Goal: Transaction & Acquisition: Obtain resource

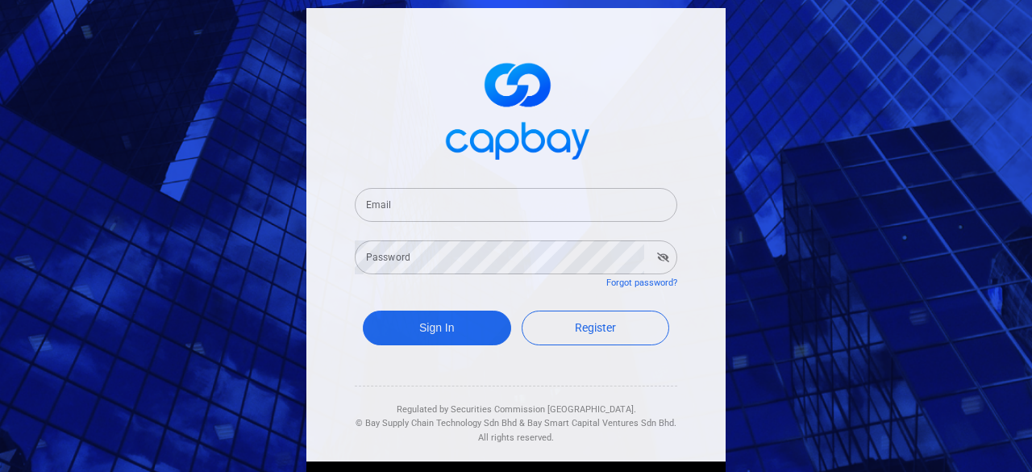
click at [452, 204] on input "Email" at bounding box center [516, 205] width 323 height 34
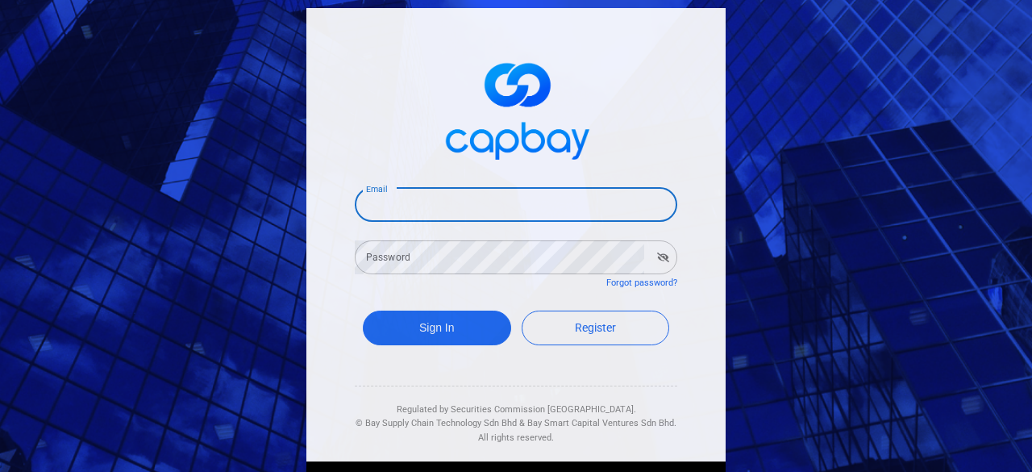
type input "[EMAIL_ADDRESS][DOMAIN_NAME]"
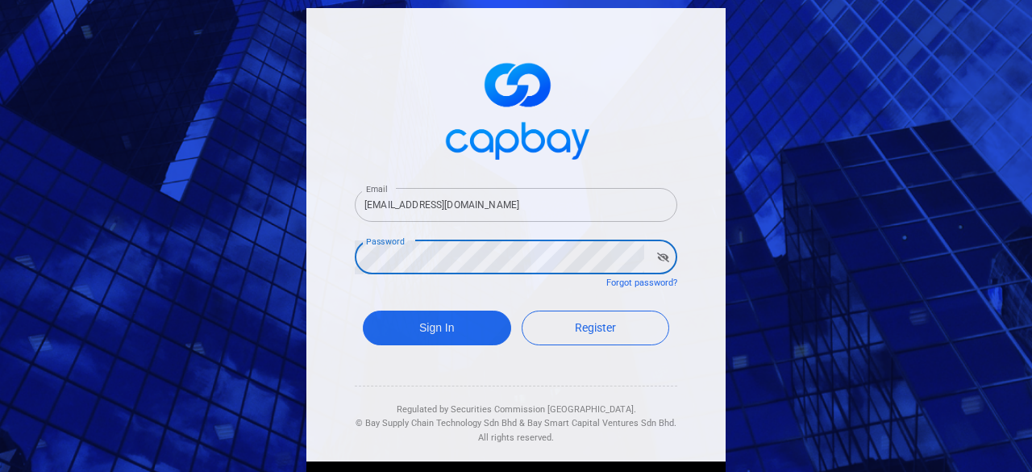
click at [363, 311] on button "Sign In" at bounding box center [437, 328] width 148 height 35
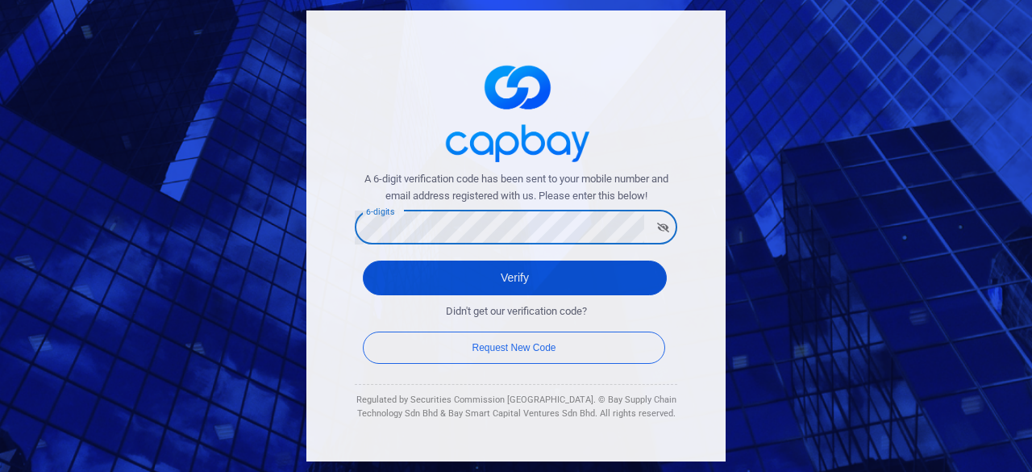
click at [509, 280] on button "Verify" at bounding box center [515, 278] width 304 height 35
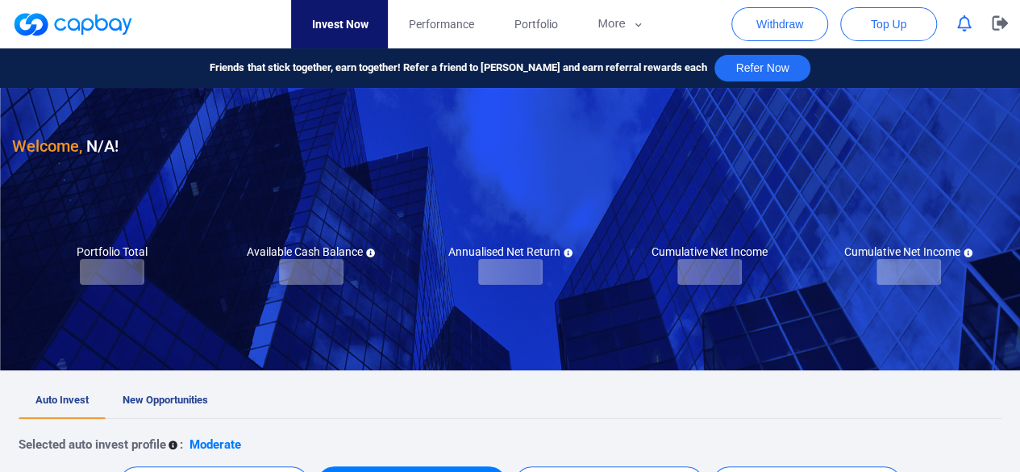
checkbox input "true"
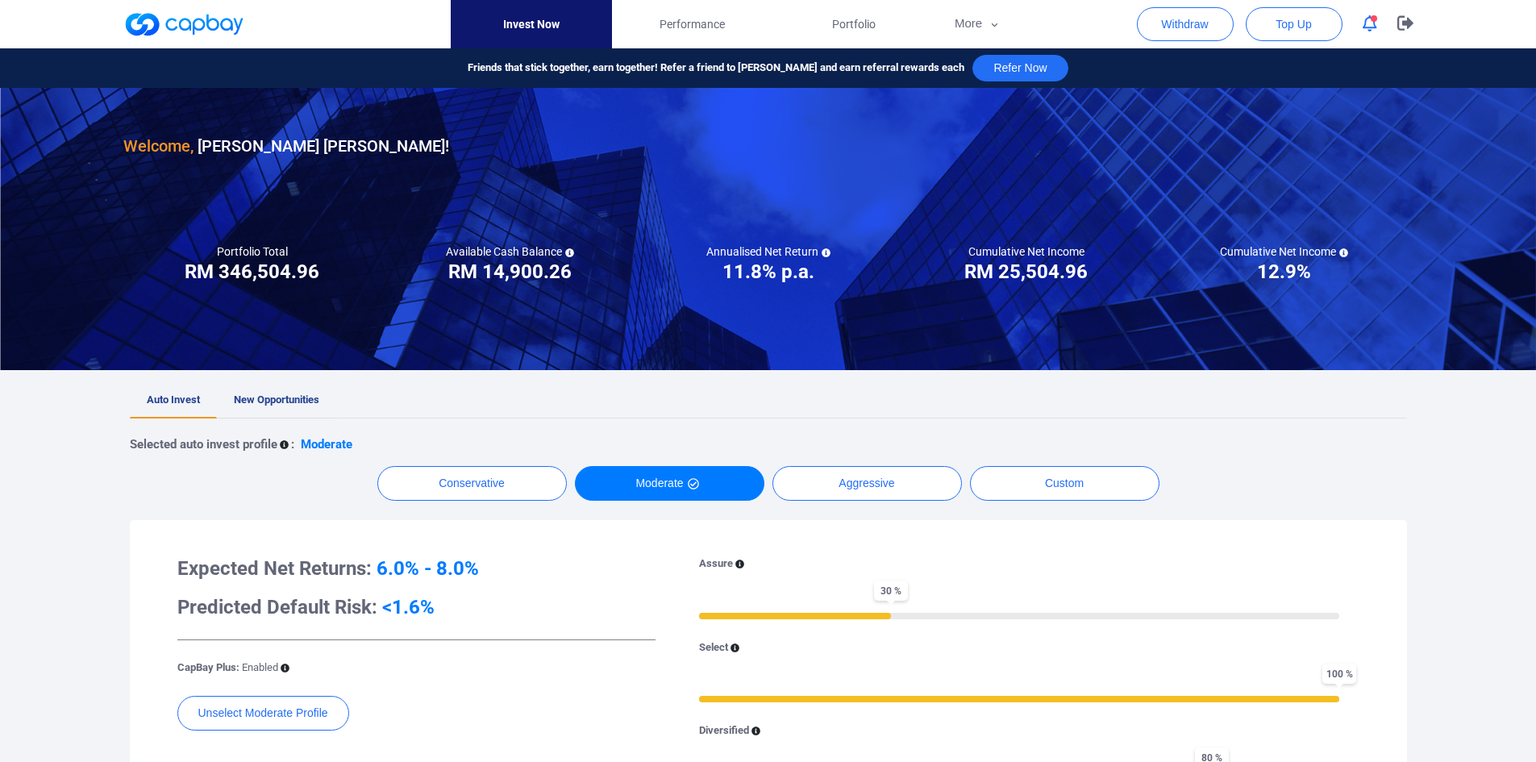
click at [294, 406] on link "New Opportunities" at bounding box center [276, 400] width 119 height 35
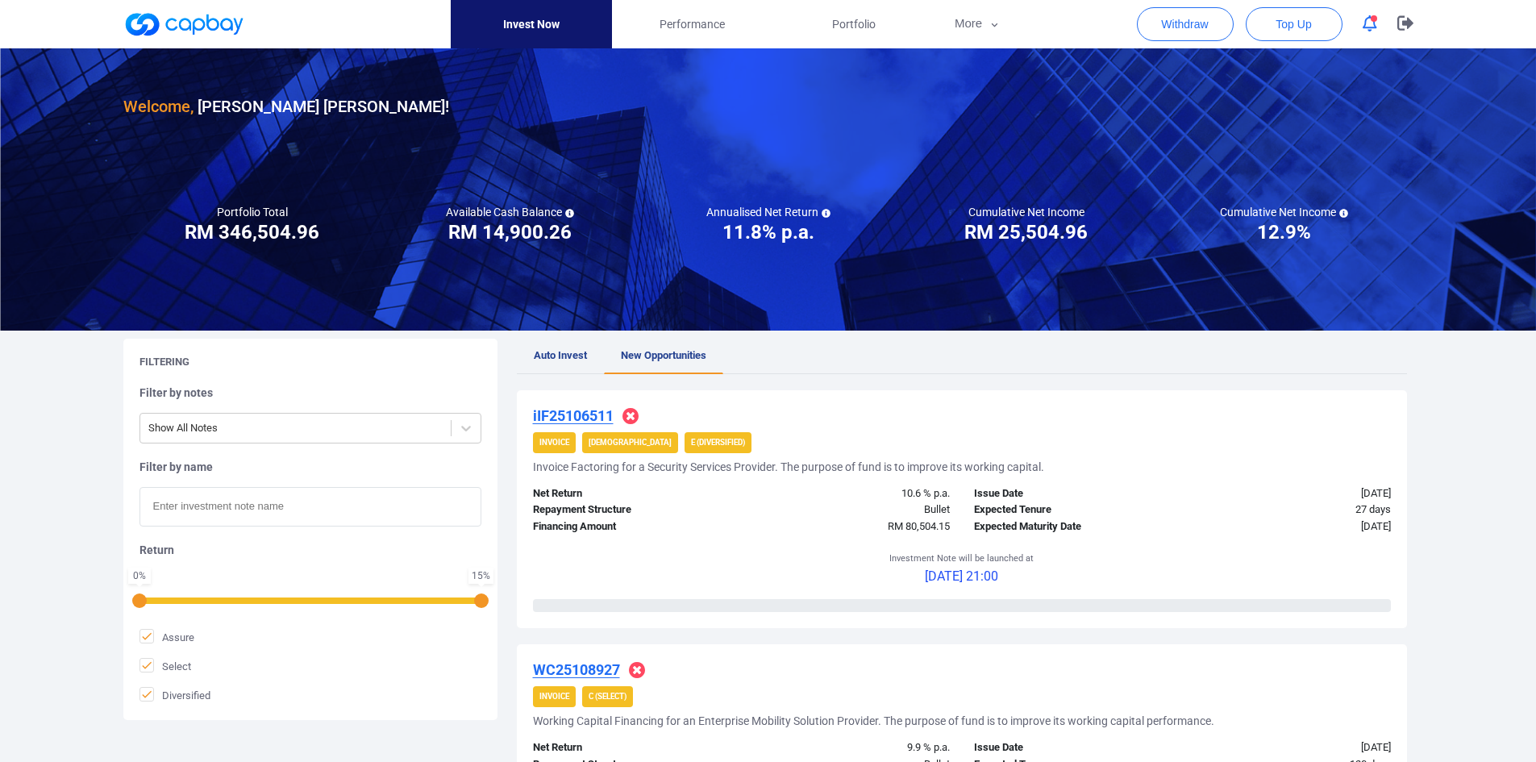
click at [259, 444] on input "text" at bounding box center [311, 507] width 342 height 40
paste input "iWC25101599"
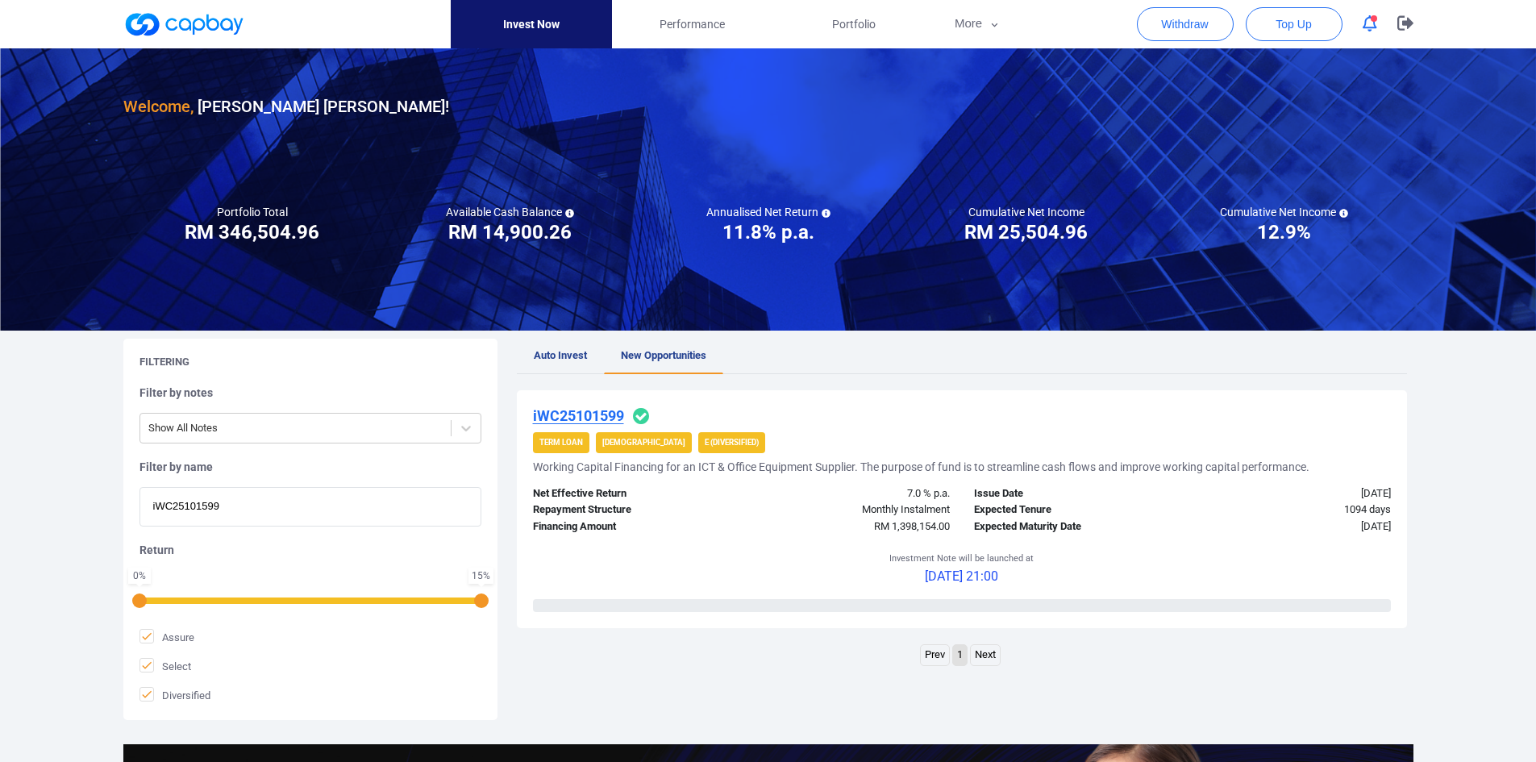
type input "iWC25101599"
click at [586, 419] on u "iWC25101599" at bounding box center [578, 415] width 91 height 17
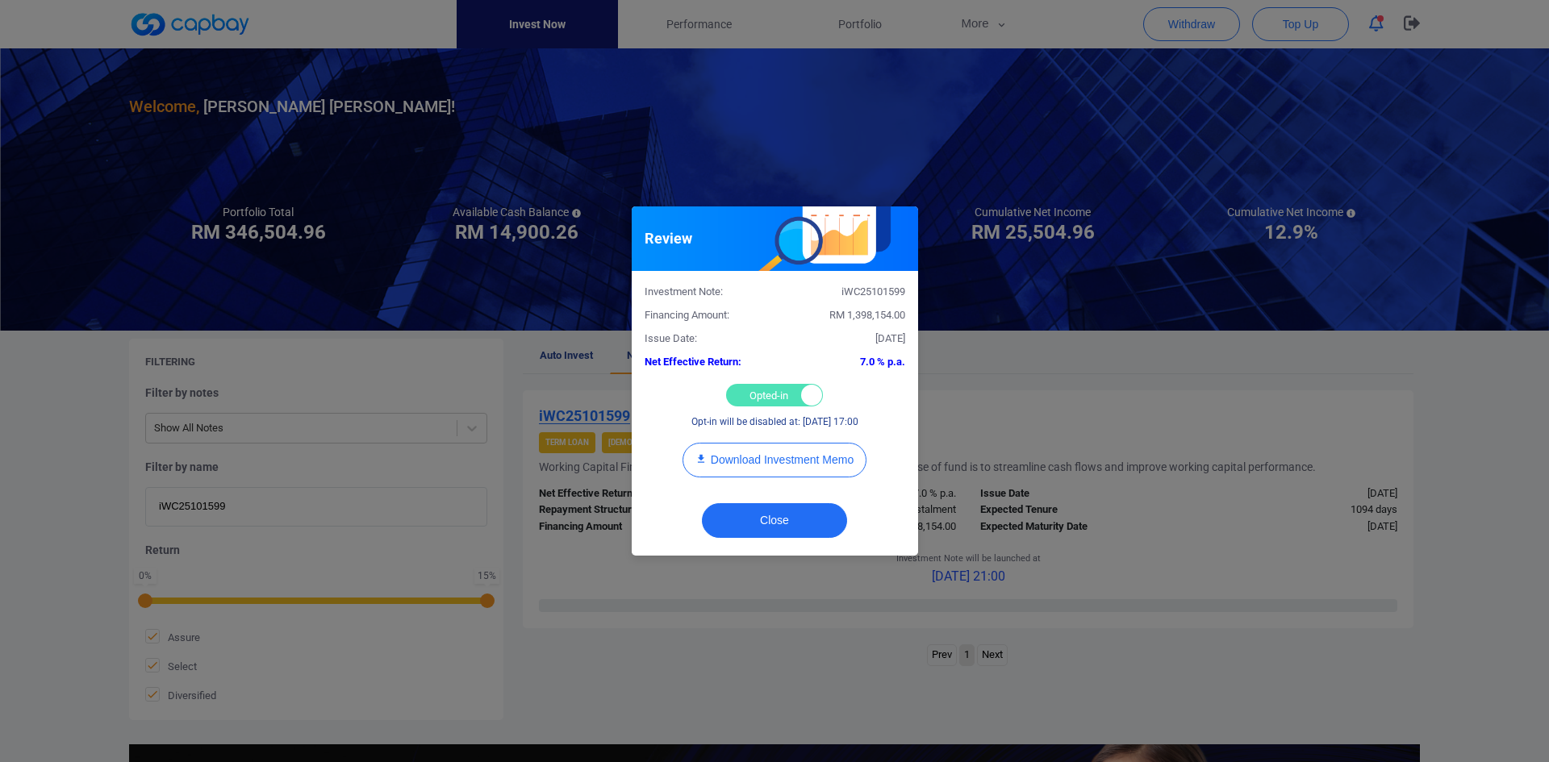
click at [754, 394] on div "Opted-in Opted-out" at bounding box center [774, 395] width 97 height 23
checkbox input "false"
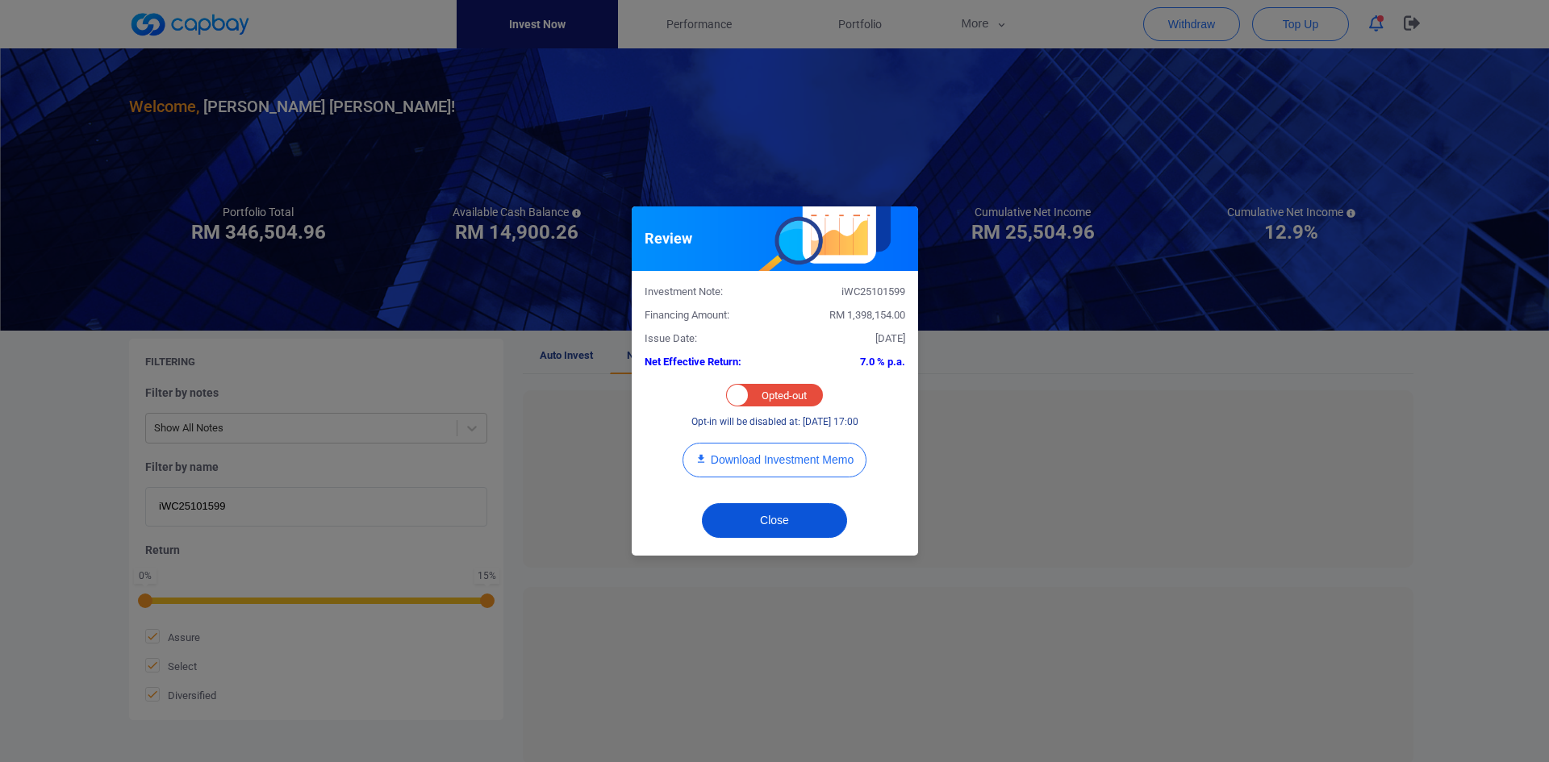
click at [778, 444] on button "Close" at bounding box center [774, 520] width 145 height 35
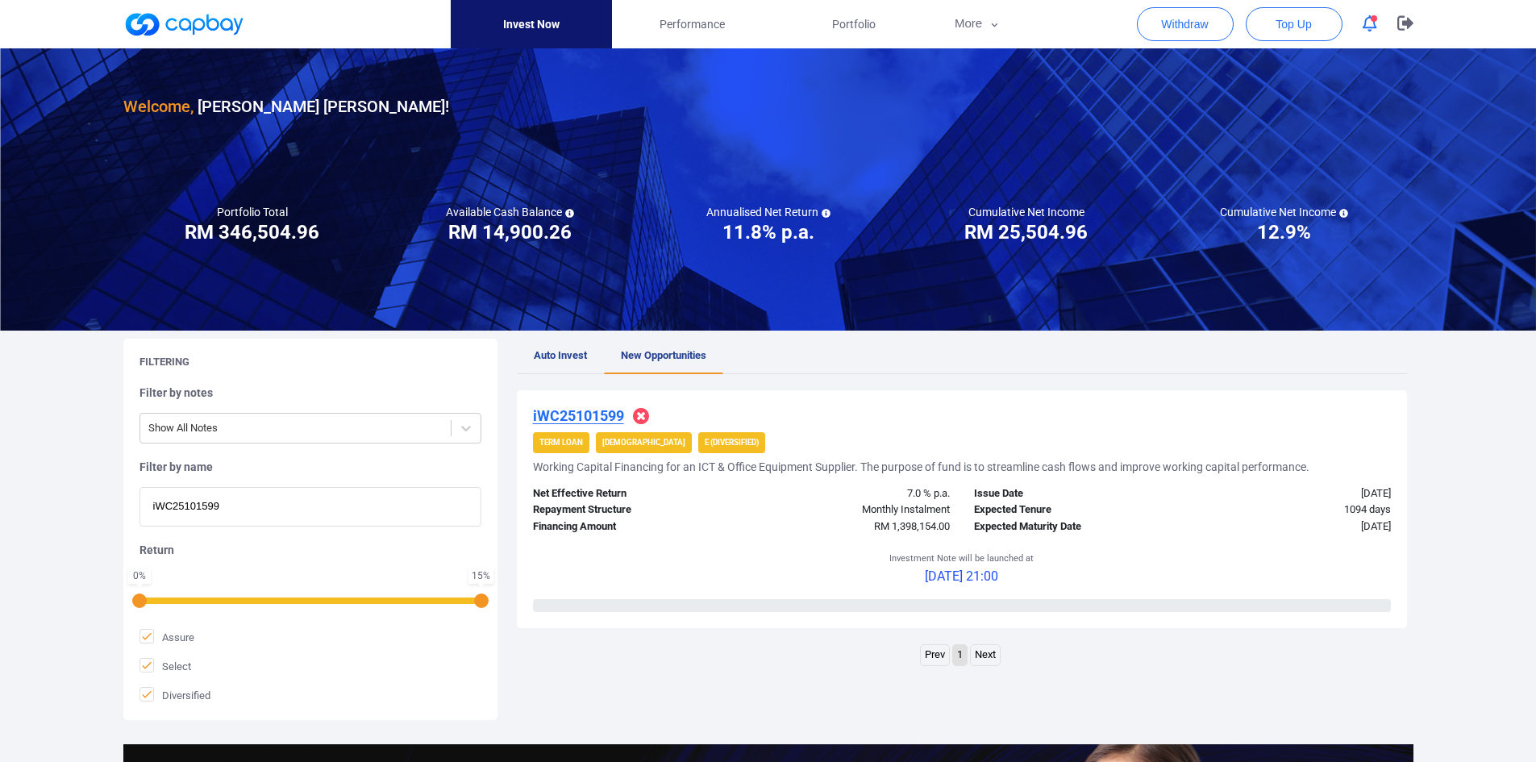
click at [607, 415] on u "iWC25101599" at bounding box center [578, 415] width 91 height 17
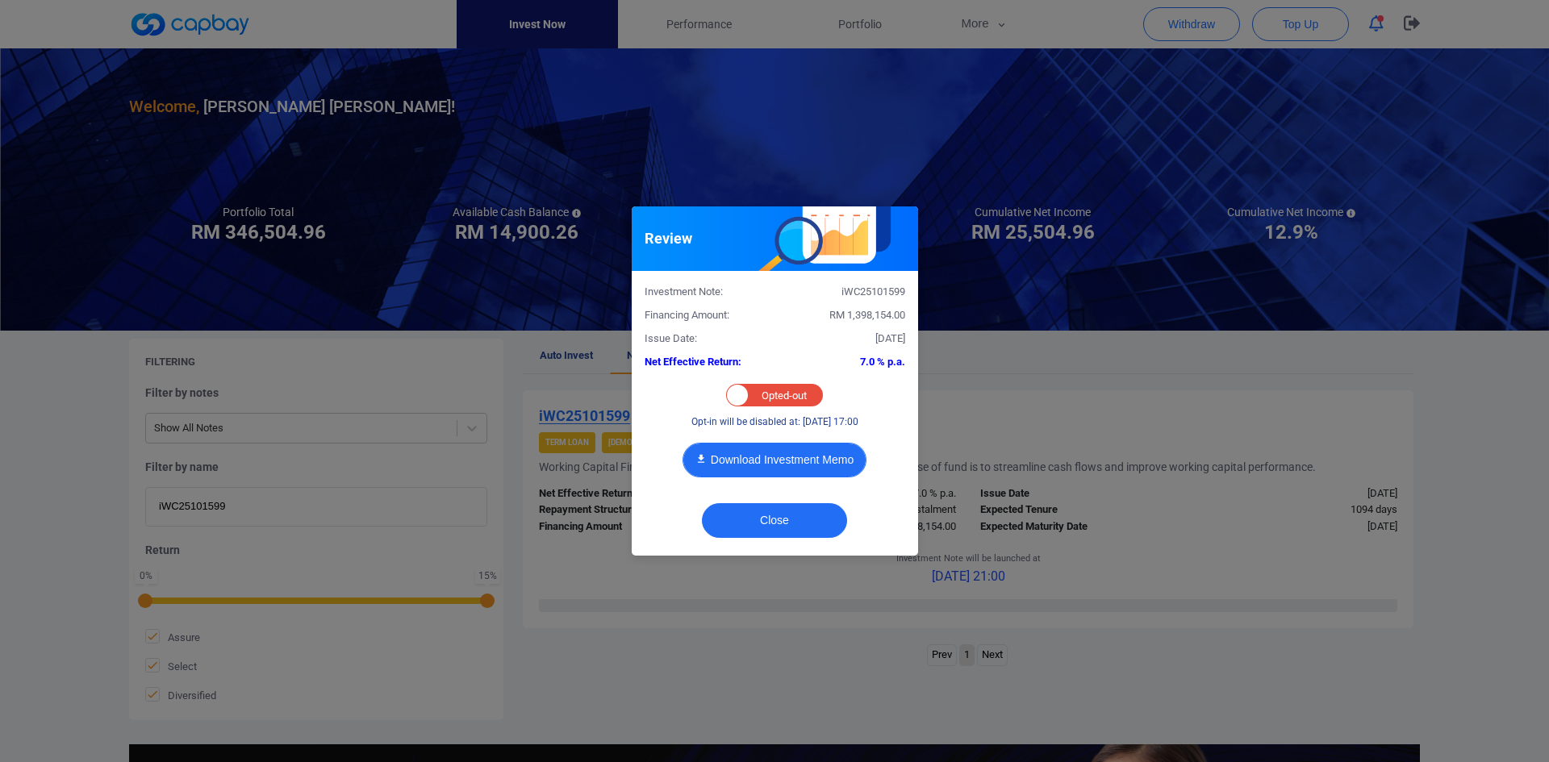
click at [804, 444] on button "Download Investment Memo" at bounding box center [774, 460] width 184 height 35
click at [794, 444] on button "Close" at bounding box center [774, 520] width 145 height 35
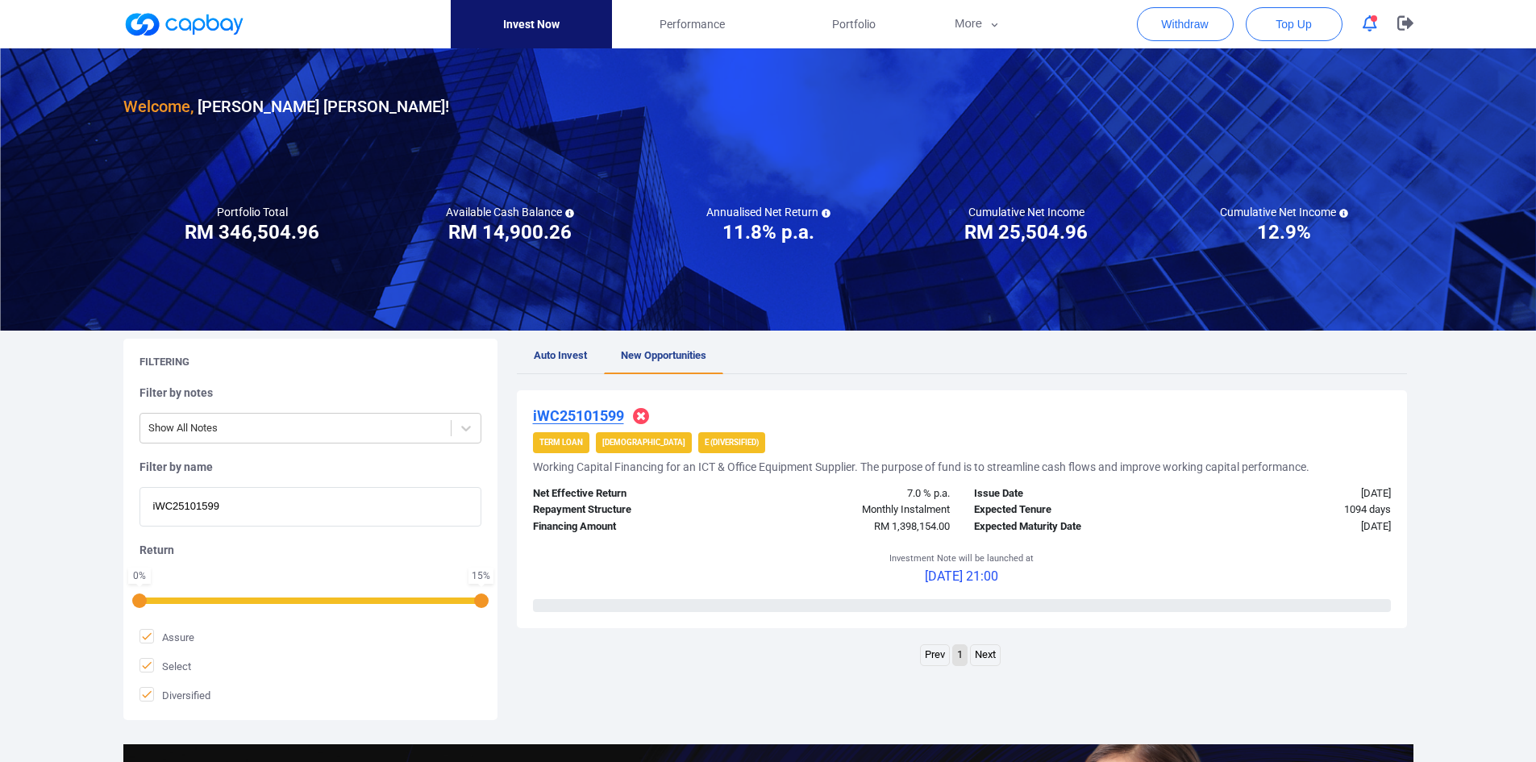
drag, startPoint x: 261, startPoint y: 512, endPoint x: 38, endPoint y: 490, distance: 224.6
click at [38, 444] on div "Welcome, [PERSON_NAME] [PERSON_NAME] ! Portfolio Total Portfolio Total RM *****…" at bounding box center [768, 537] width 1536 height 978
paste input "iWC25101598"
type input "iWC25101598"
click at [577, 414] on u "iWC25101598" at bounding box center [578, 415] width 91 height 17
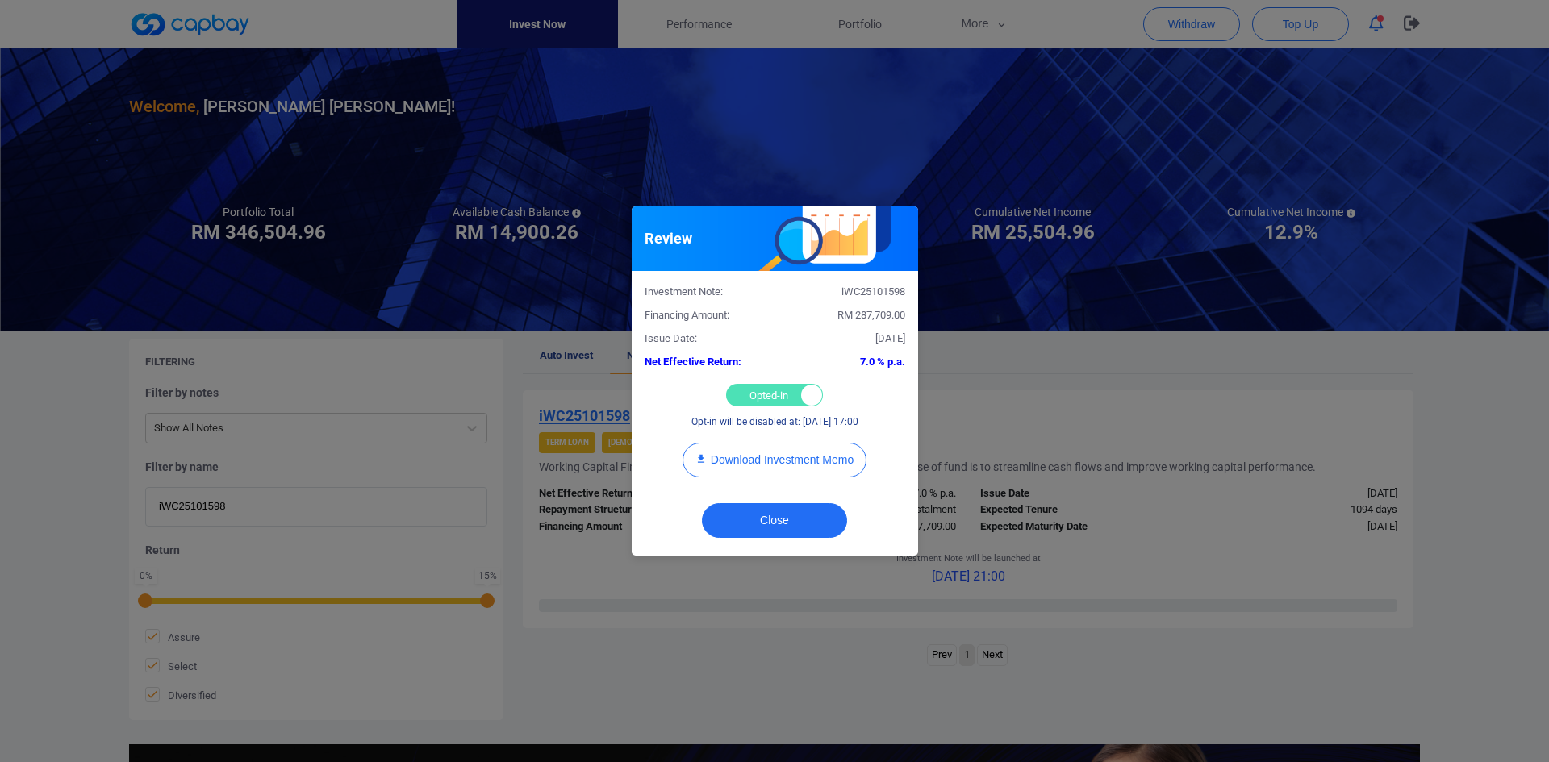
click at [766, 398] on div "Opted-in Opted-out" at bounding box center [774, 395] width 97 height 23
checkbox input "false"
click at [777, 444] on button "Close" at bounding box center [774, 520] width 145 height 35
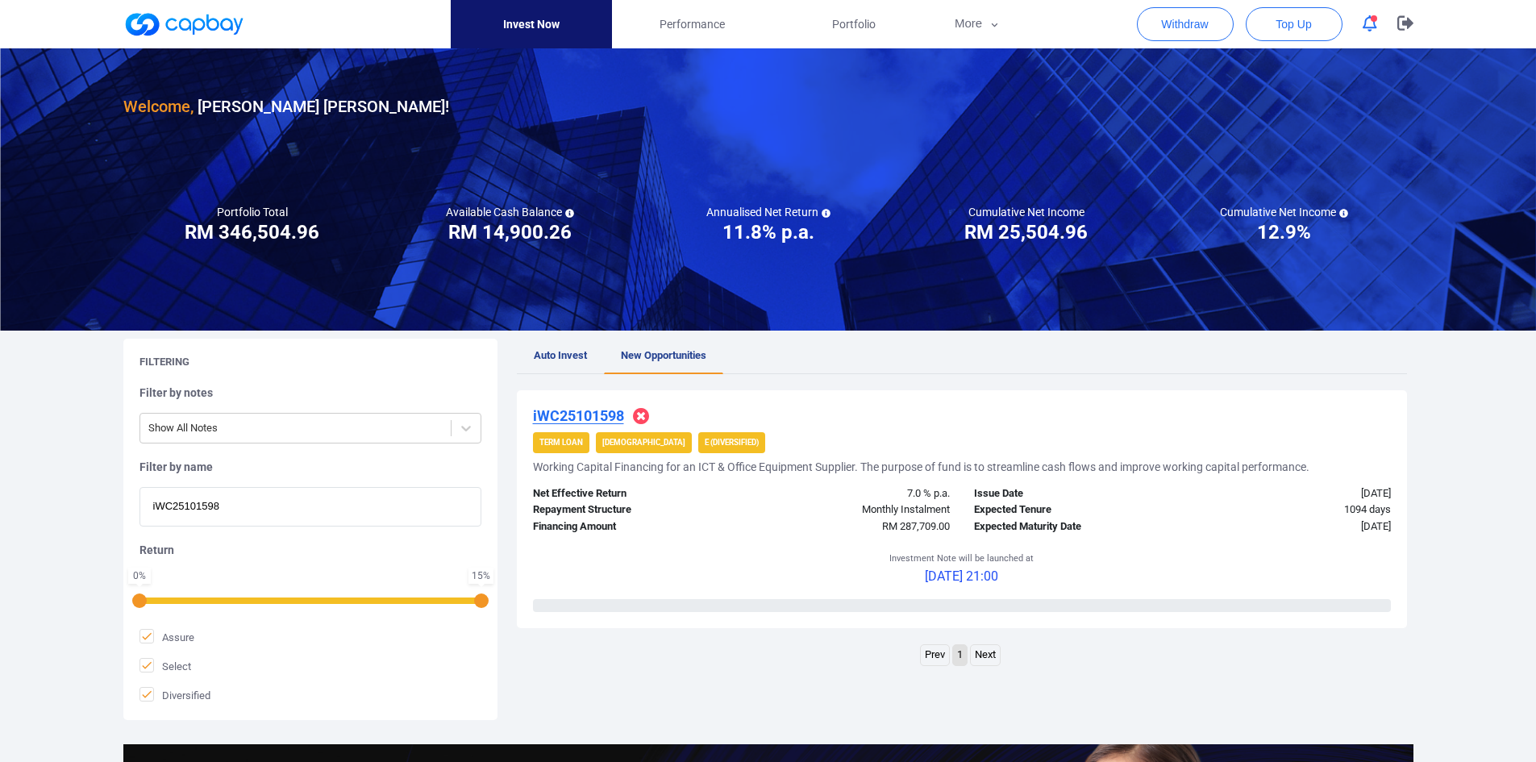
drag, startPoint x: 244, startPoint y: 506, endPoint x: 1, endPoint y: 495, distance: 243.0
click at [1, 444] on div "Welcome, [PERSON_NAME] [PERSON_NAME] ! Portfolio Total Portfolio Total RM *****…" at bounding box center [768, 537] width 1536 height 978
paste input "iWC25101597"
type input "iWC25101597"
click at [593, 414] on u "iWC25101597" at bounding box center [578, 415] width 91 height 17
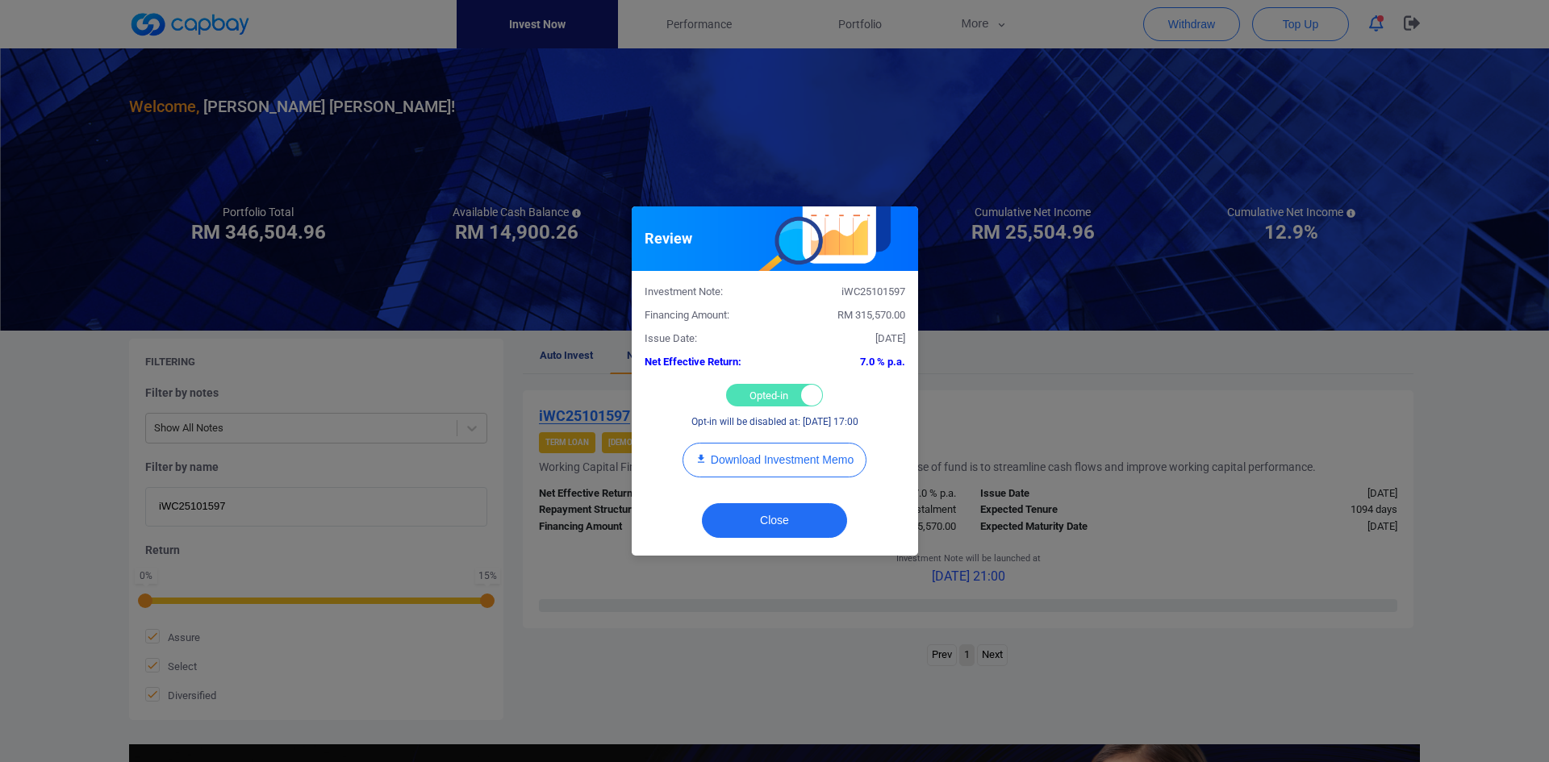
click at [744, 397] on div "Opted-in Opted-out" at bounding box center [774, 395] width 97 height 23
checkbox input "false"
click at [759, 444] on button "Close" at bounding box center [774, 520] width 145 height 35
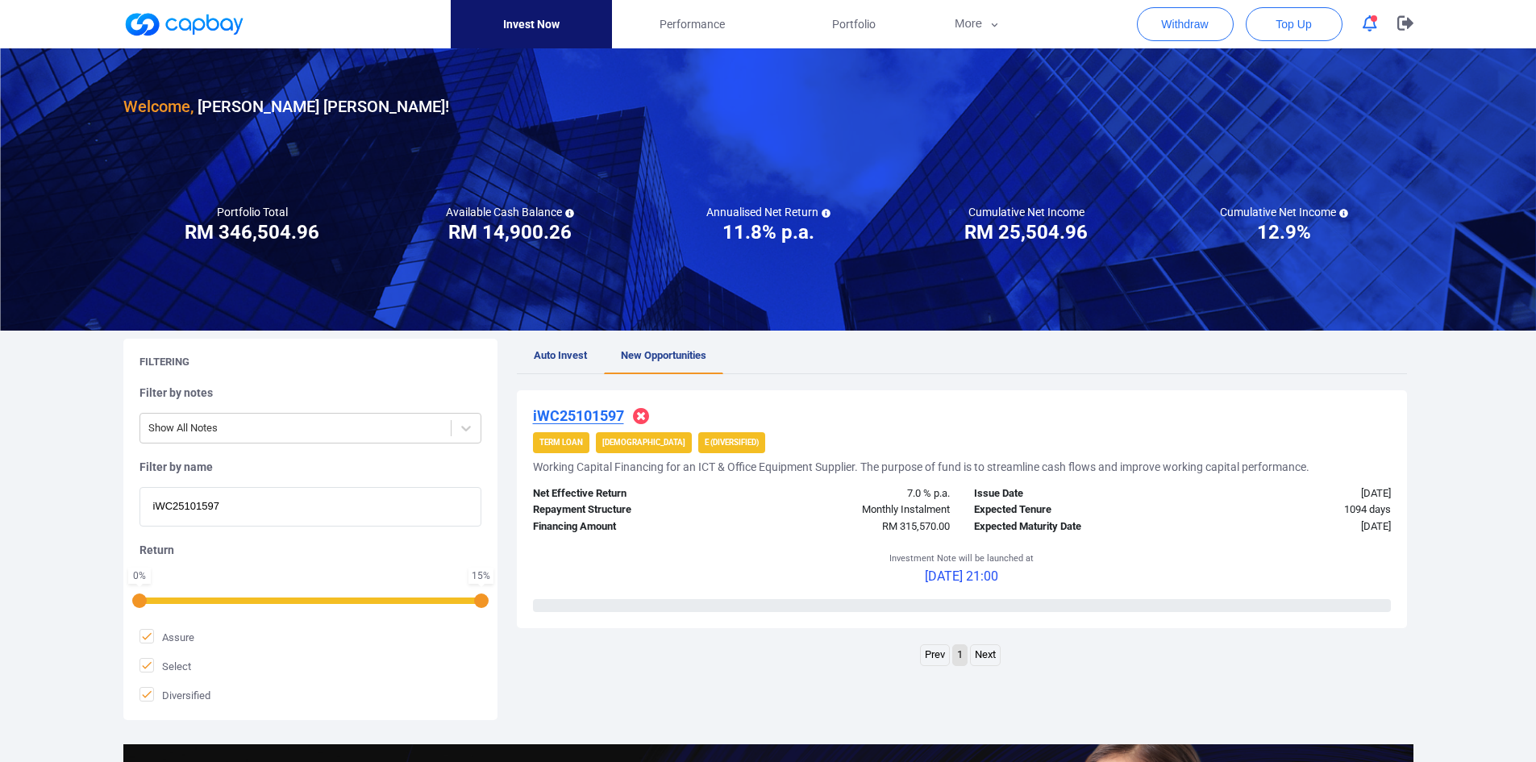
drag, startPoint x: 188, startPoint y: 510, endPoint x: 75, endPoint y: 502, distance: 113.2
click at [75, 444] on div "Welcome, [PERSON_NAME] [PERSON_NAME] ! Portfolio Total Portfolio Total RM *****…" at bounding box center [768, 537] width 1536 height 978
paste input "9465"
type input "iWC25109465"
click at [580, 412] on u "iWC25109465" at bounding box center [578, 415] width 91 height 17
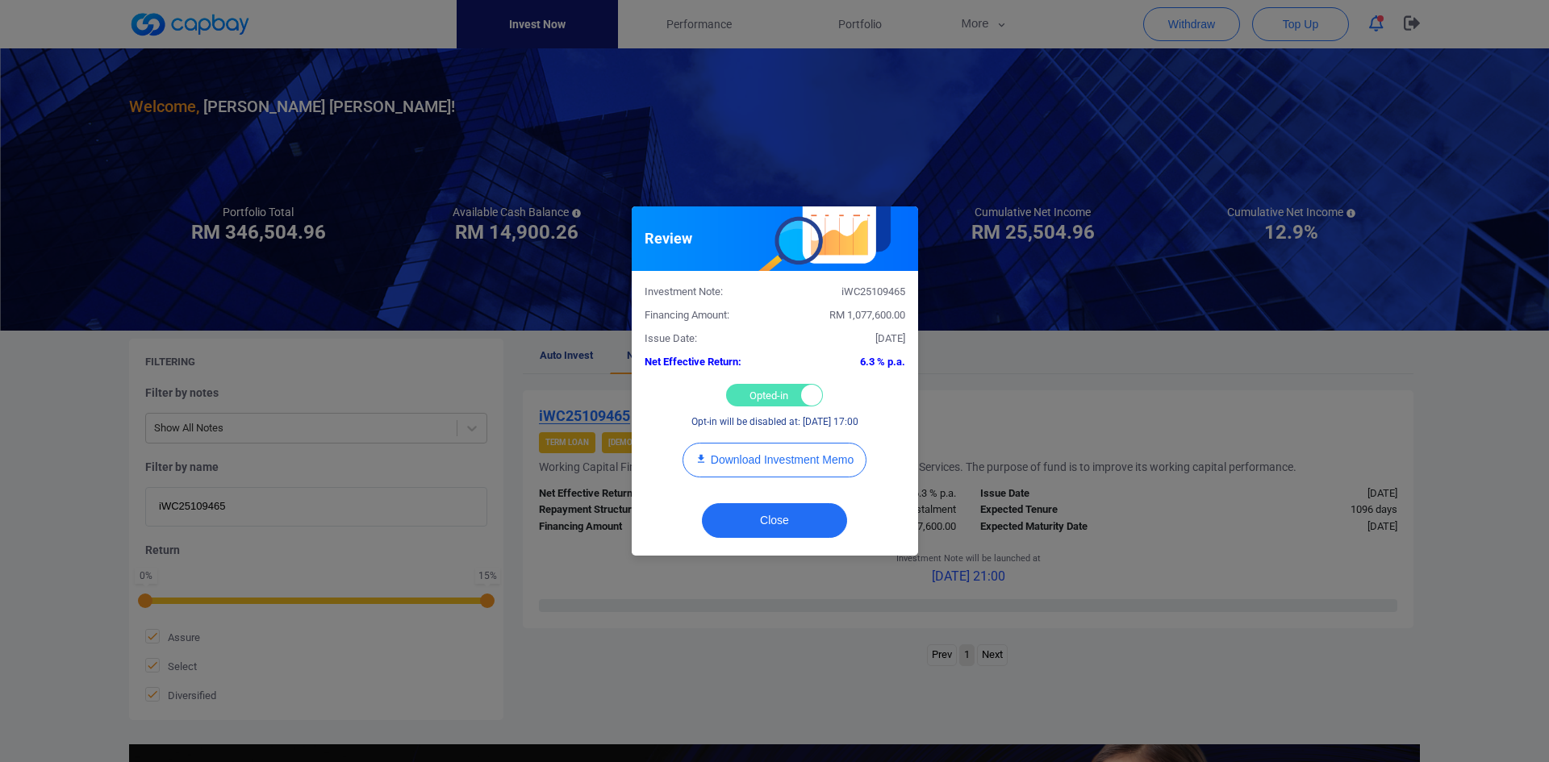
click at [757, 390] on div "Opted-in Opted-out" at bounding box center [774, 395] width 97 height 23
checkbox input "false"
click at [761, 444] on button "Close" at bounding box center [774, 520] width 145 height 35
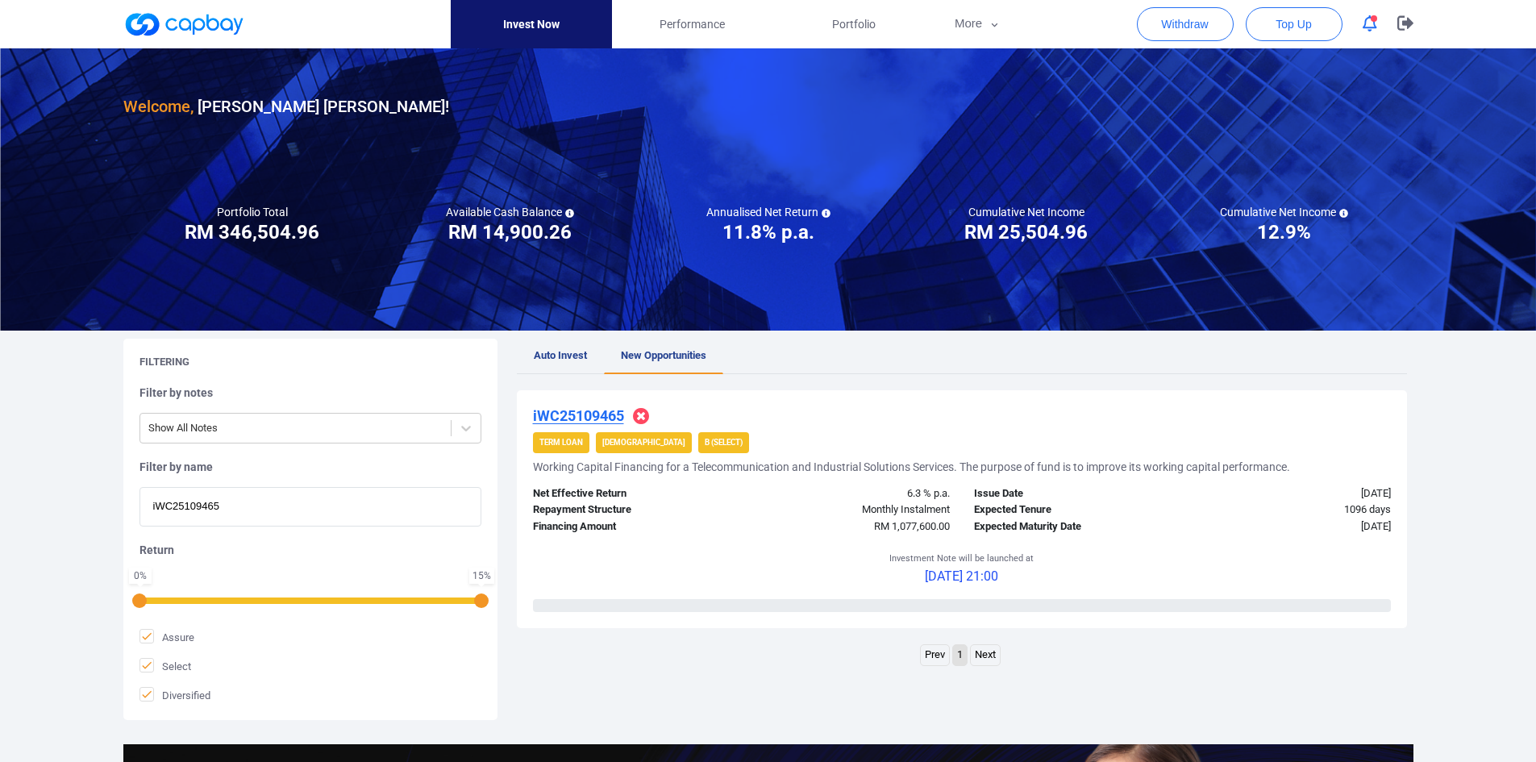
click at [589, 416] on u "iWC25109465" at bounding box center [578, 415] width 91 height 17
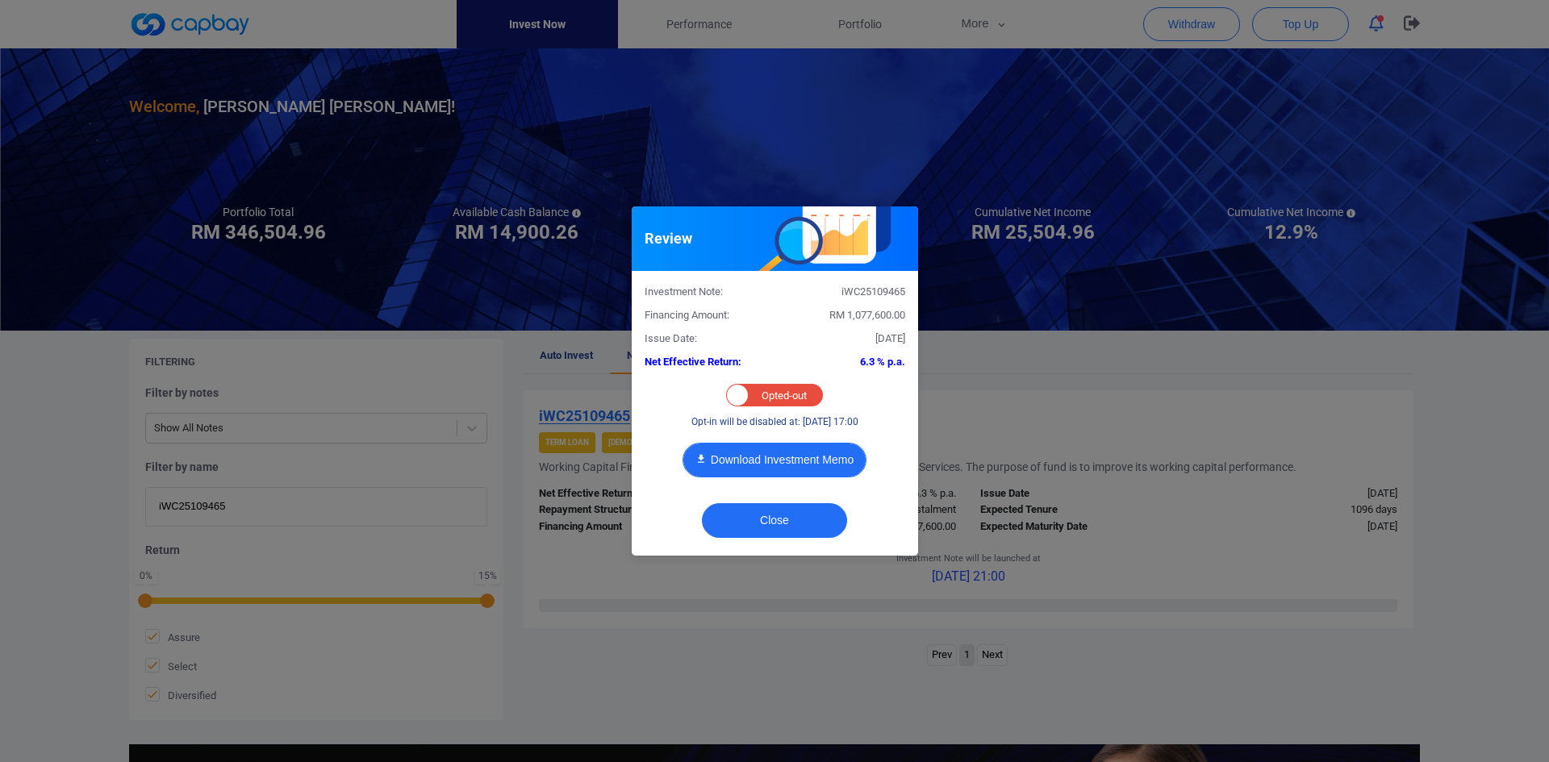
click at [759, 444] on button "Download Investment Memo" at bounding box center [774, 460] width 184 height 35
click at [735, 444] on button "Close" at bounding box center [774, 520] width 145 height 35
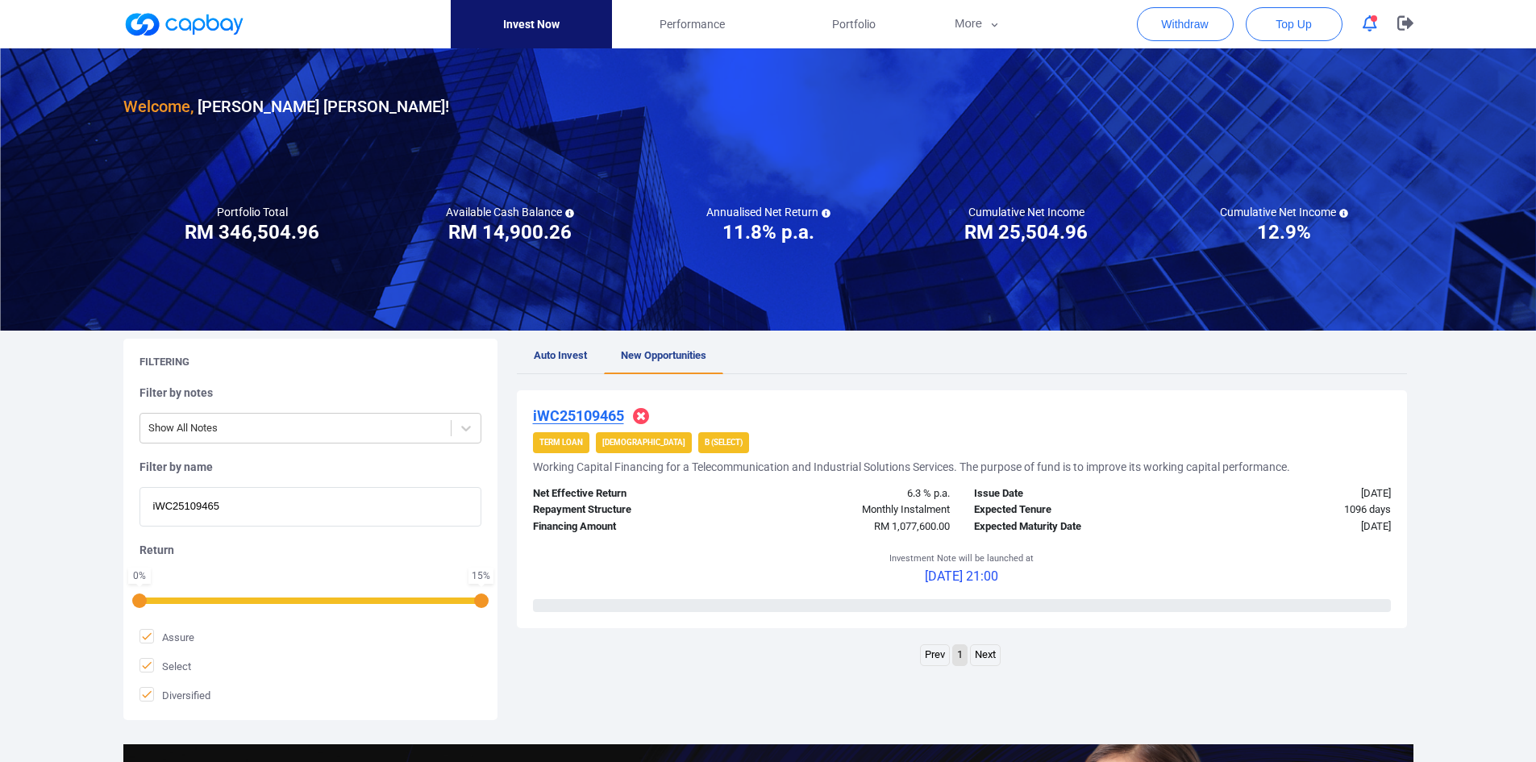
drag, startPoint x: 290, startPoint y: 507, endPoint x: -65, endPoint y: 487, distance: 354.6
click at [0, 444] on html "Invest Now Performance Portfolio More Transaction My Statements My Profile FAQs…" at bounding box center [768, 553] width 1536 height 1107
paste input "1598"
type input "iWC25101598"
click at [586, 413] on u "iWC25101598" at bounding box center [578, 415] width 91 height 17
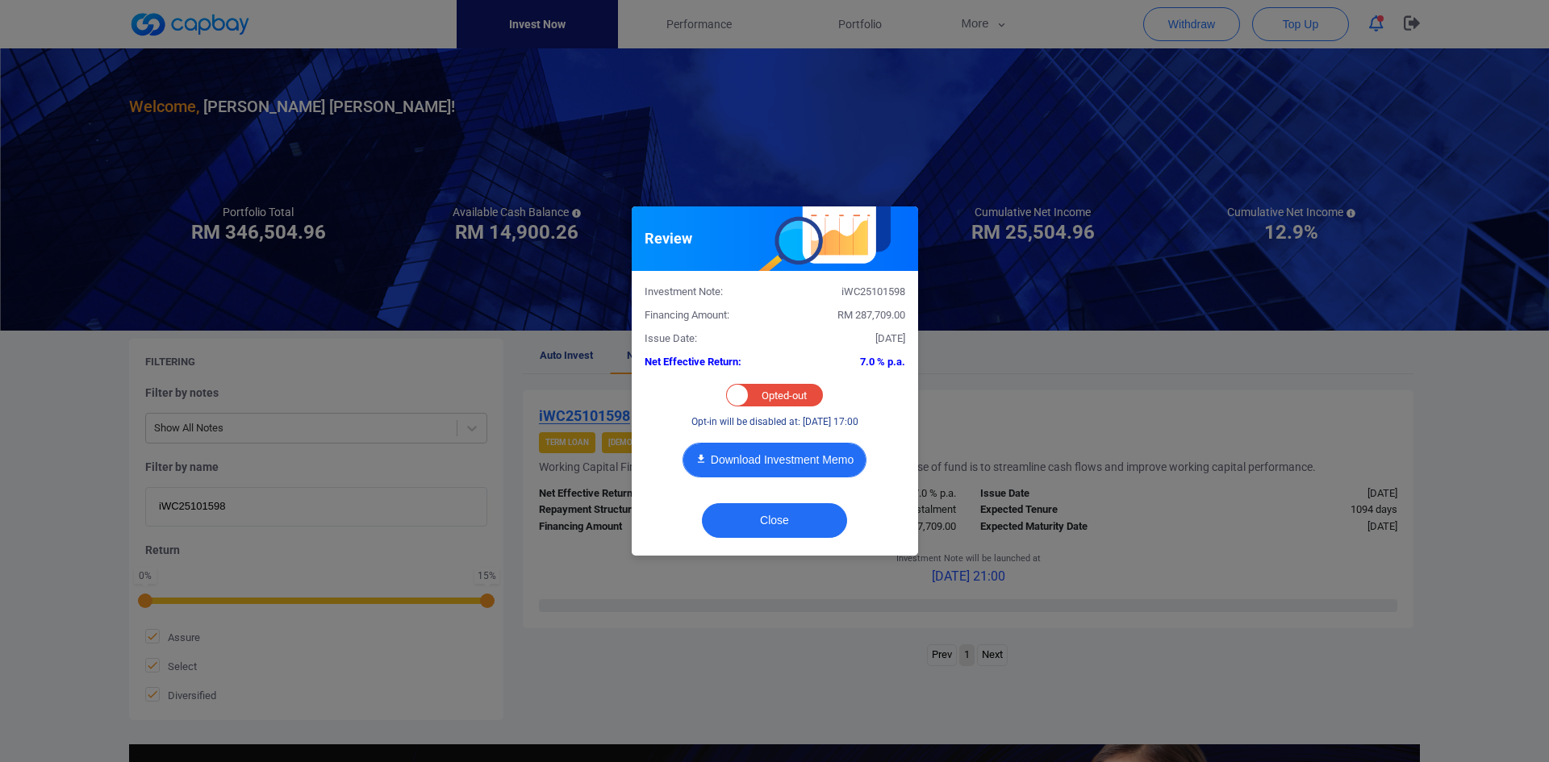
click at [808, 444] on button "Download Investment Memo" at bounding box center [774, 460] width 184 height 35
drag, startPoint x: 807, startPoint y: 516, endPoint x: 800, endPoint y: 509, distance: 9.7
click at [806, 444] on button "Close" at bounding box center [774, 520] width 145 height 35
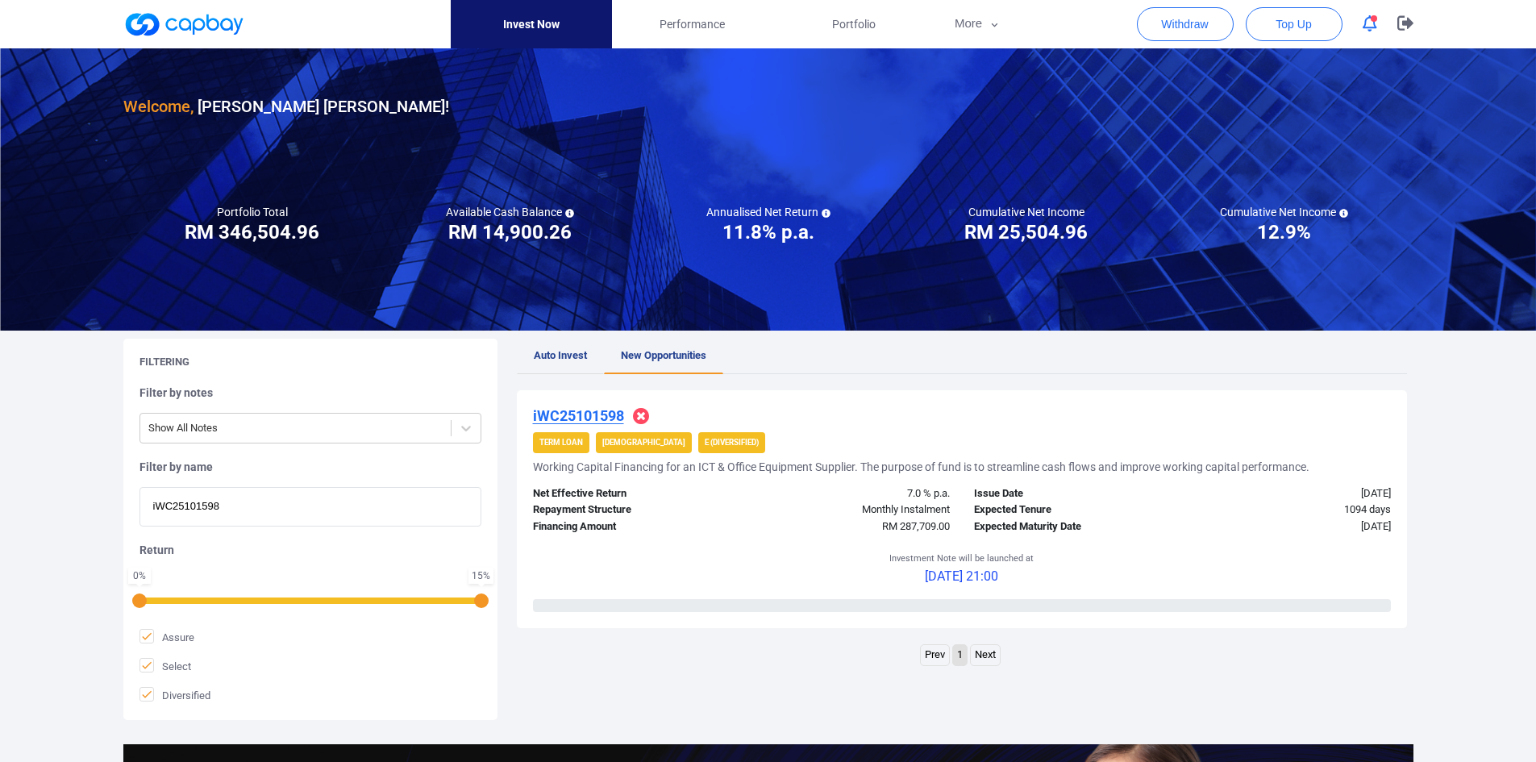
click at [565, 356] on span "Auto Invest" at bounding box center [560, 355] width 53 height 12
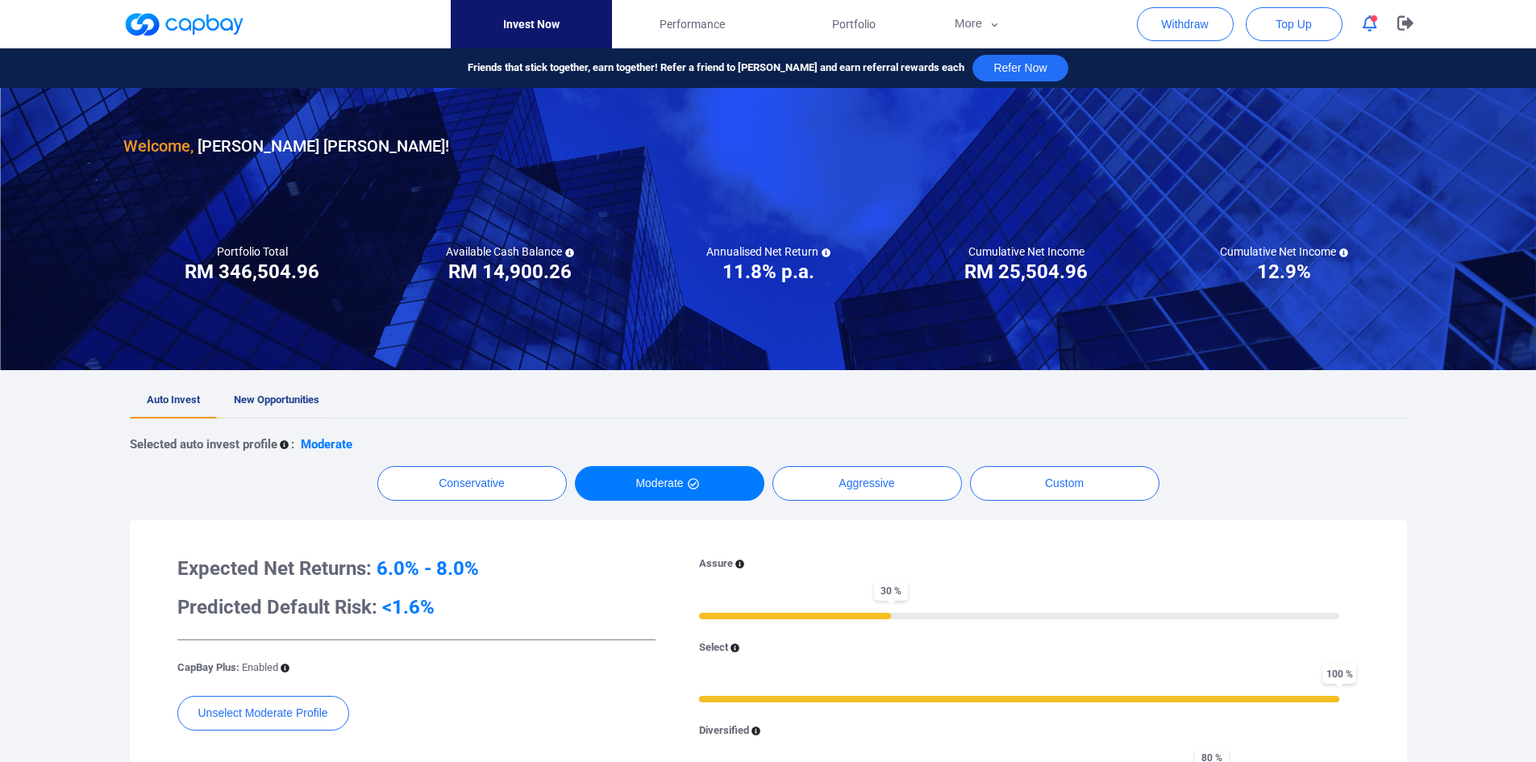
click at [273, 406] on link "New Opportunities" at bounding box center [276, 400] width 119 height 35
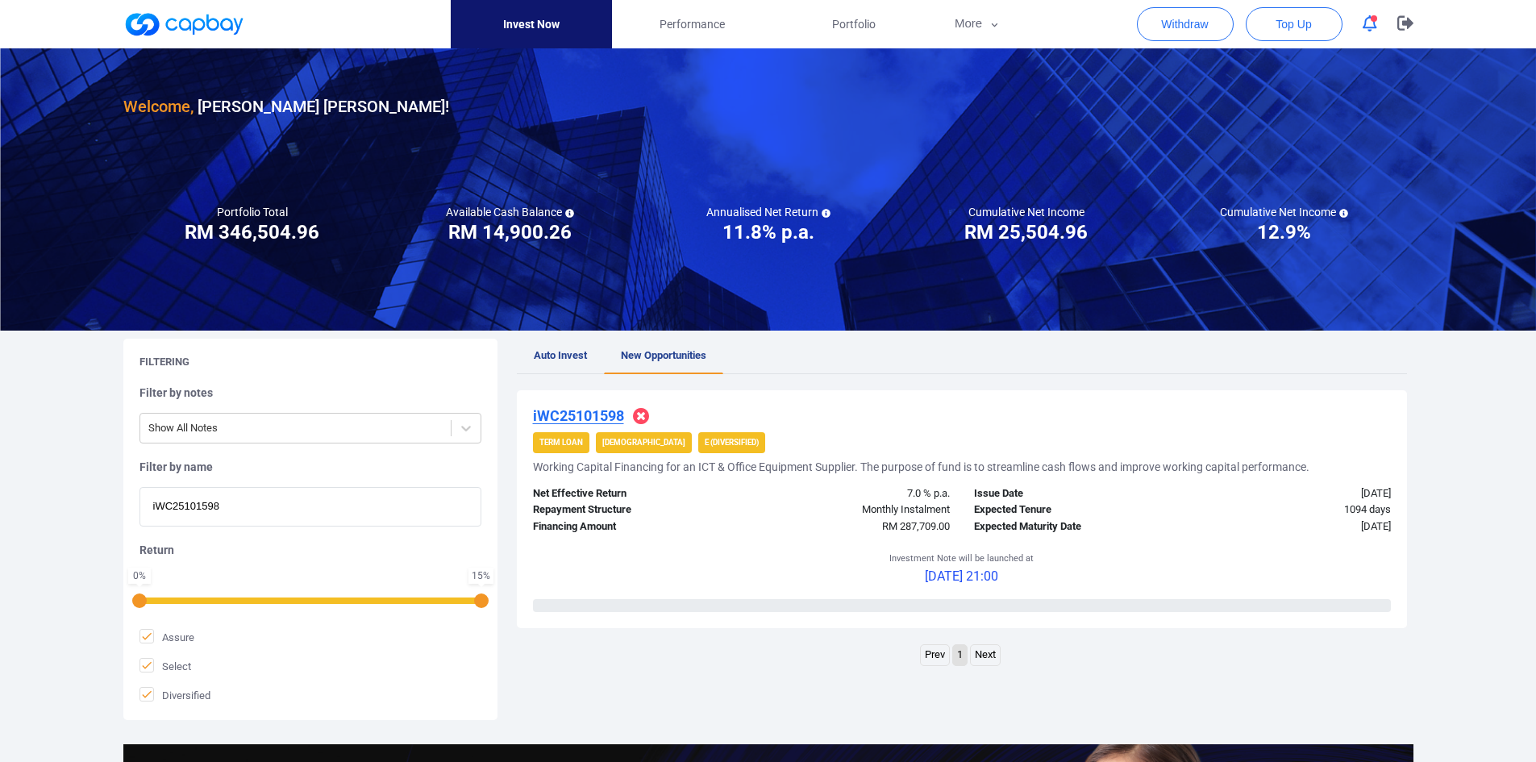
drag, startPoint x: 276, startPoint y: 509, endPoint x: -22, endPoint y: 494, distance: 298.0
click at [0, 444] on html "Invest Now Performance Portfolio More Transaction My Statements My Profile FAQs…" at bounding box center [768, 553] width 1536 height 1107
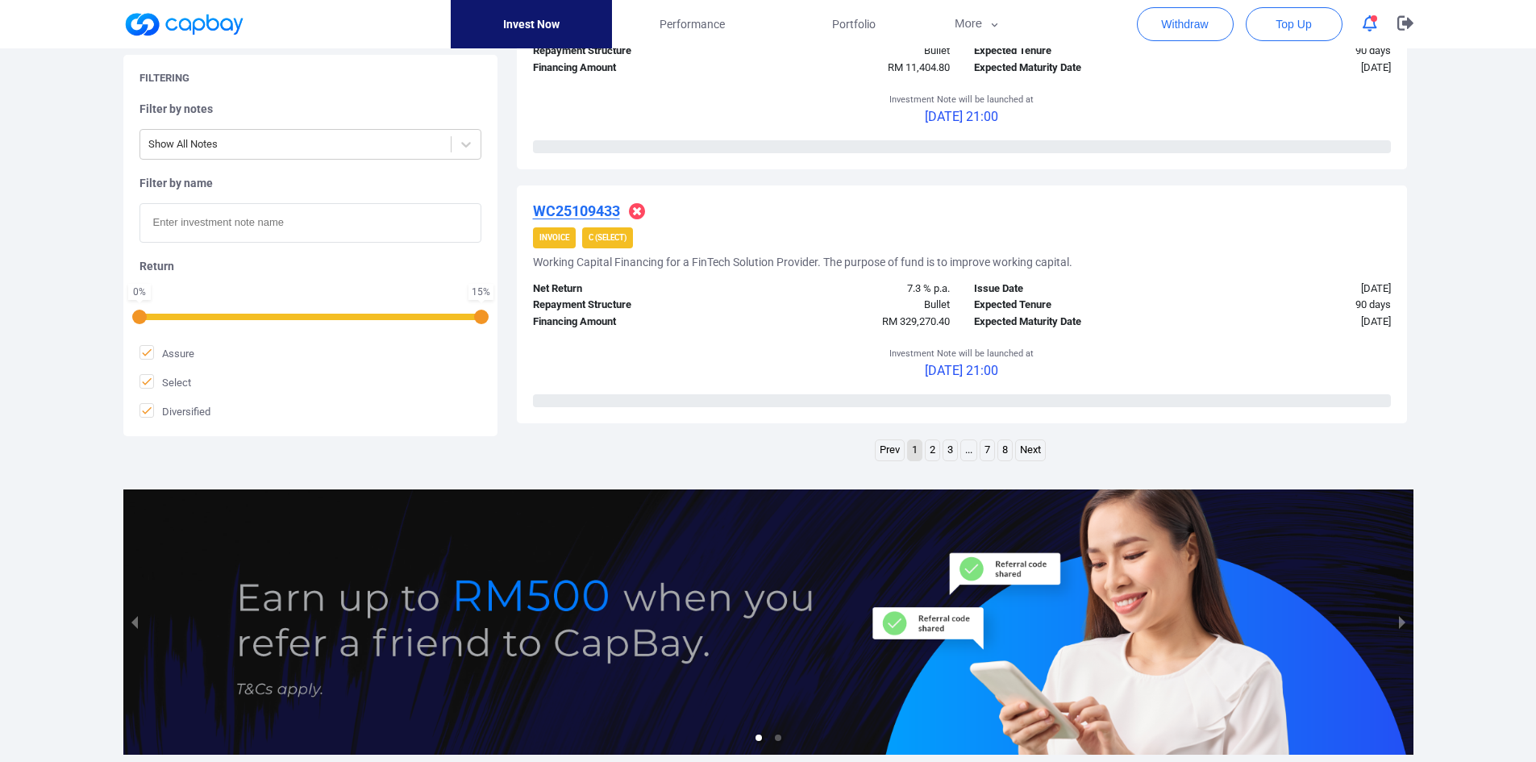
scroll to position [2583, 0]
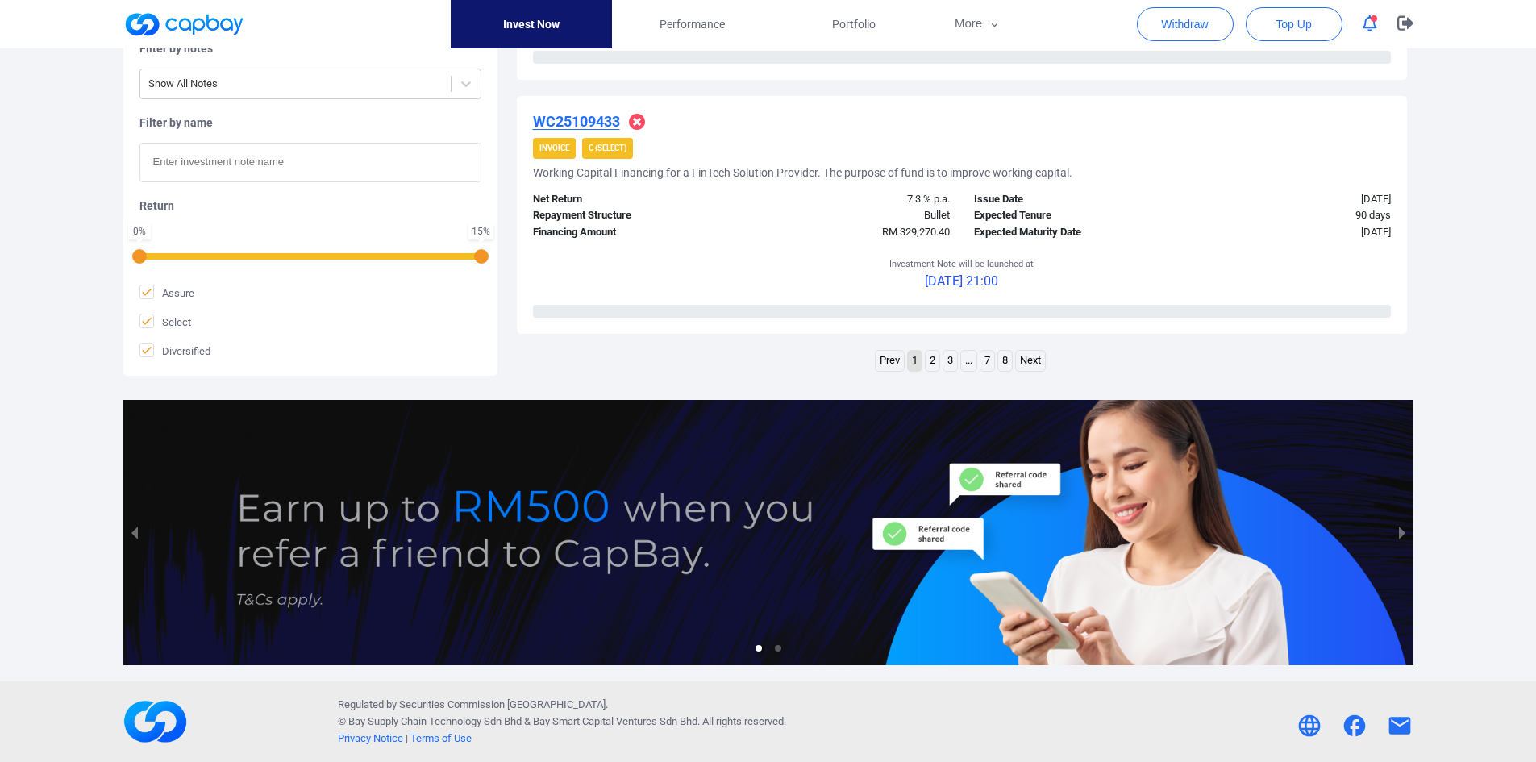
click at [932, 363] on link "2" at bounding box center [933, 361] width 14 height 20
drag, startPoint x: 938, startPoint y: 365, endPoint x: 1140, endPoint y: 357, distance: 202.6
click at [939, 365] on link "3" at bounding box center [942, 361] width 14 height 20
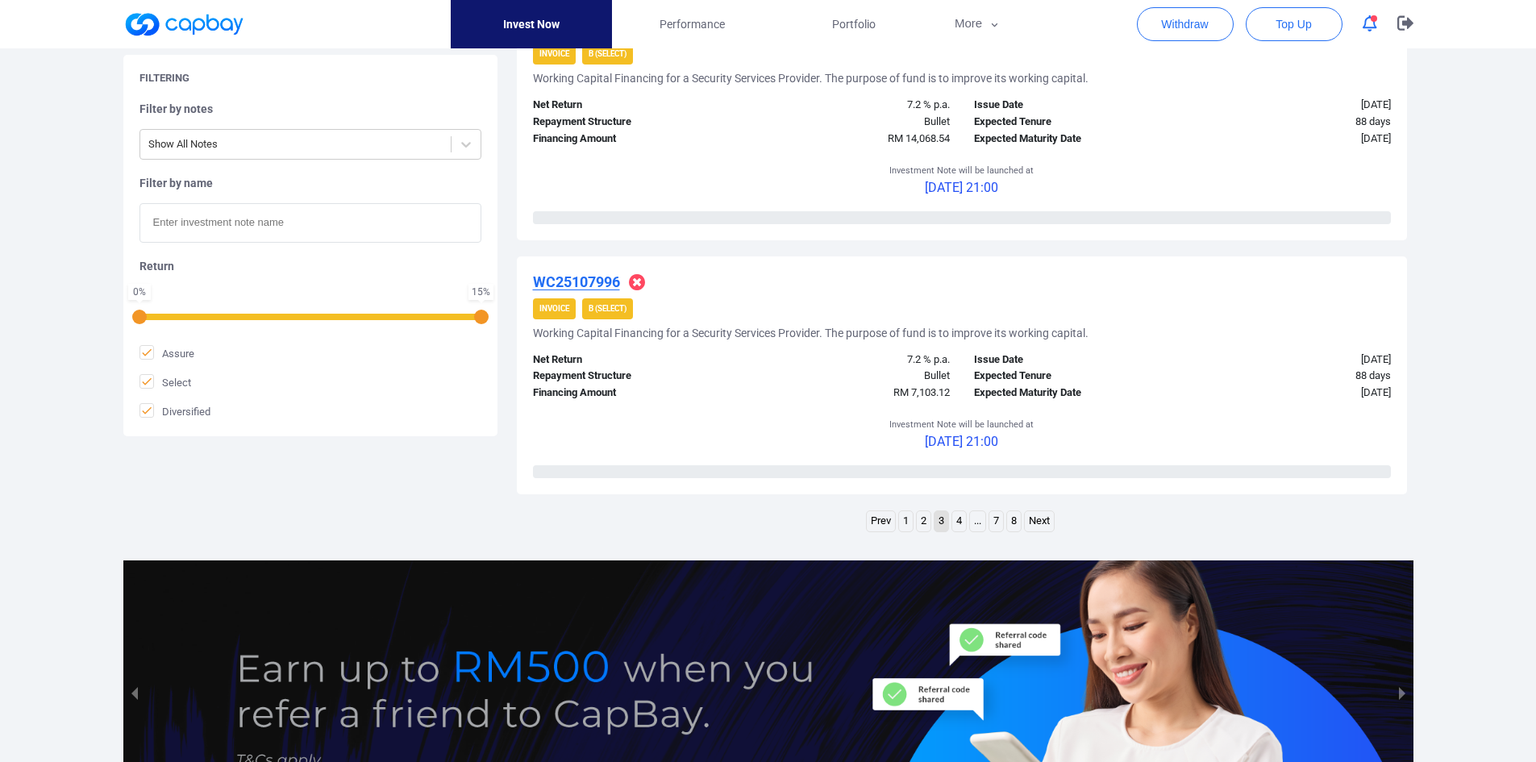
scroll to position [2486, 0]
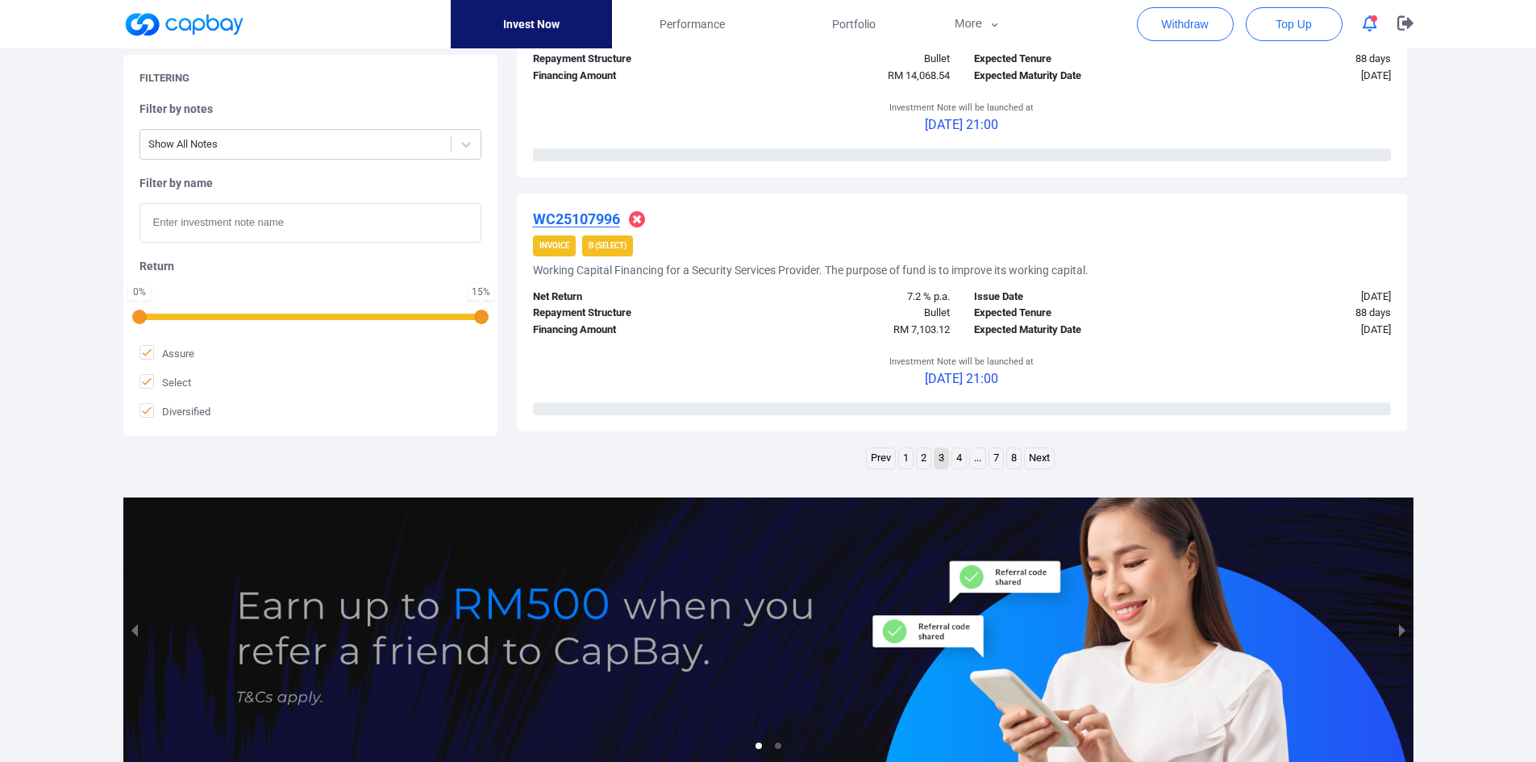
click at [963, 444] on link "4" at bounding box center [960, 458] width 14 height 20
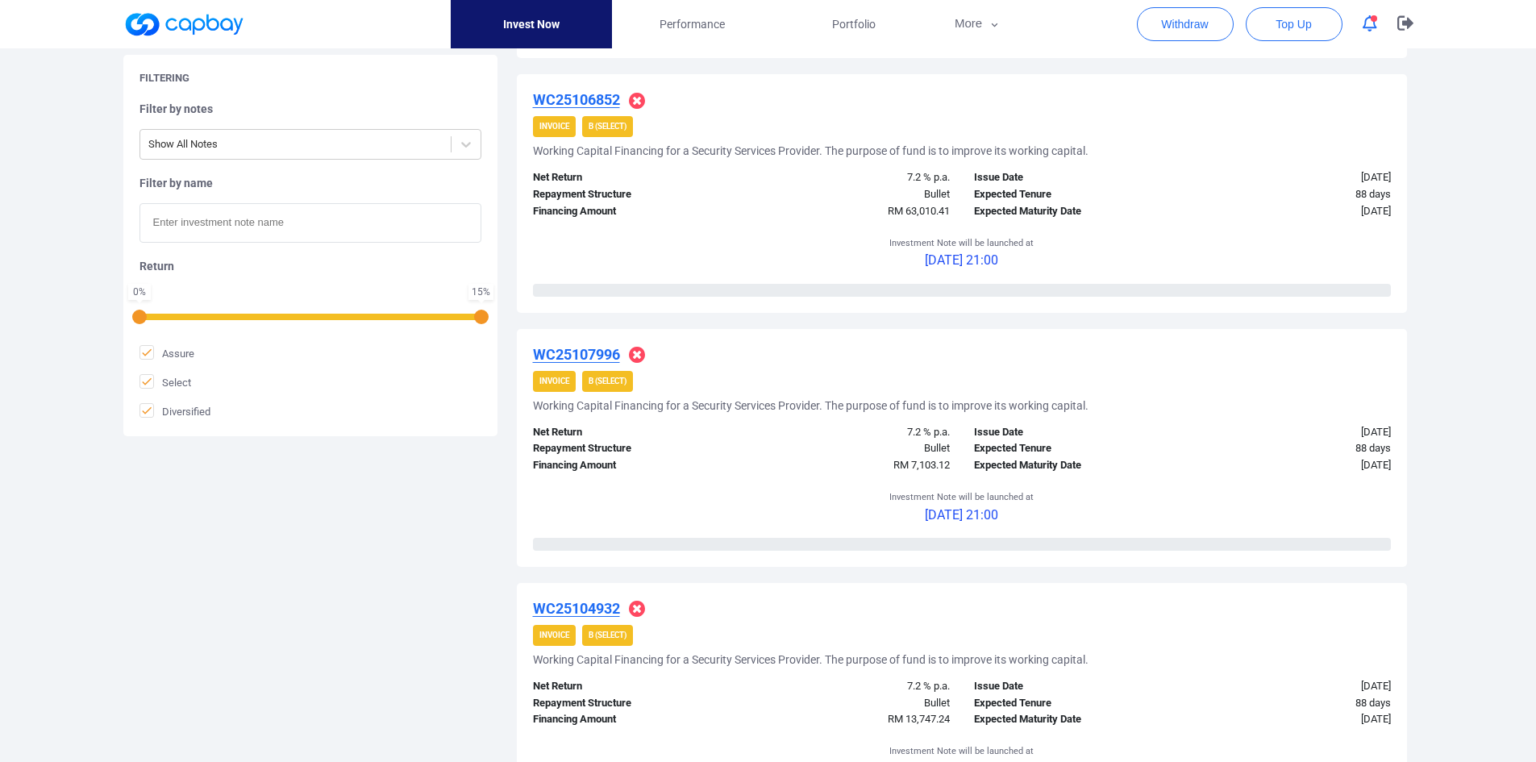
scroll to position [2583, 0]
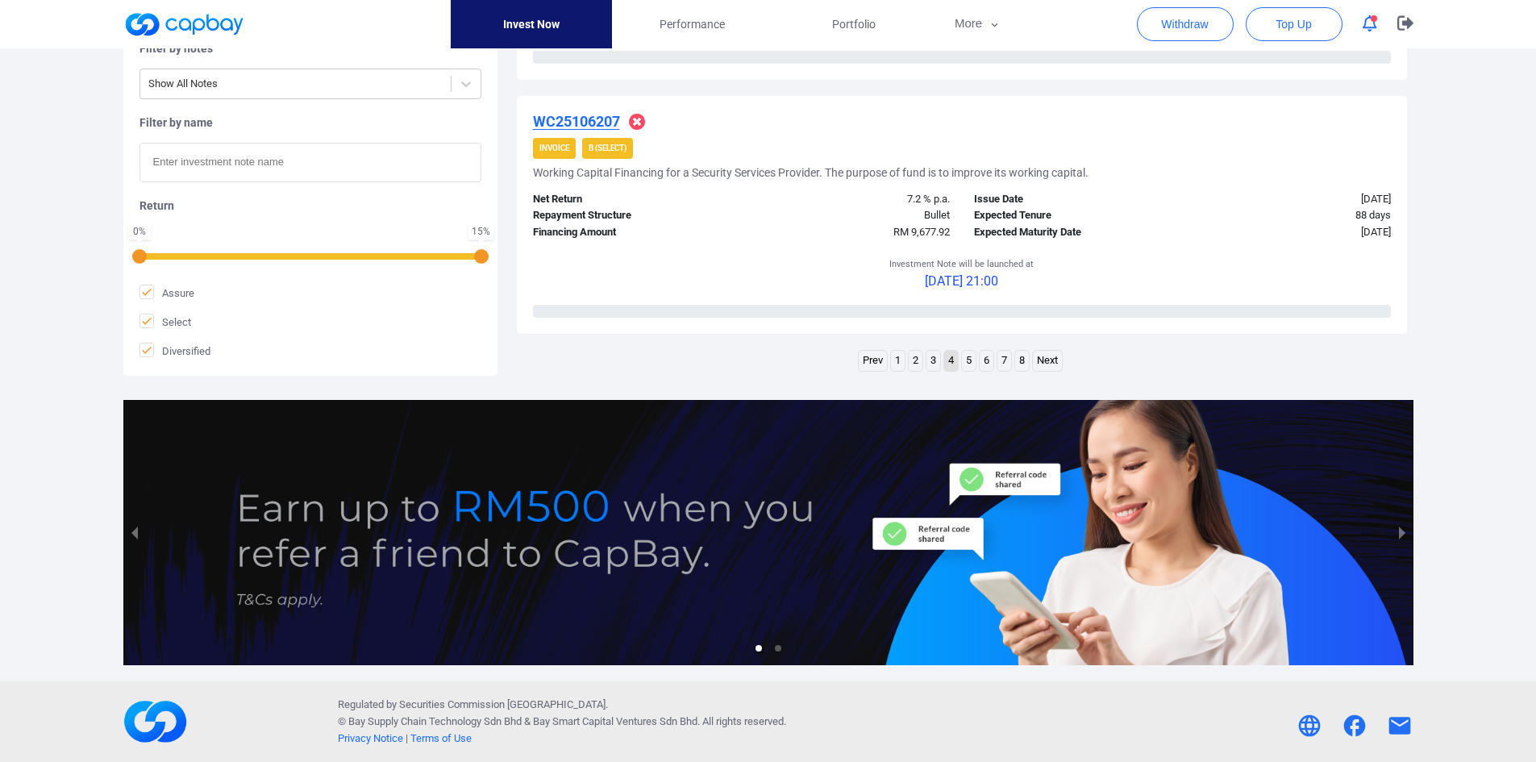
click at [969, 365] on link "5" at bounding box center [969, 361] width 14 height 20
click at [989, 356] on link "6" at bounding box center [987, 361] width 14 height 20
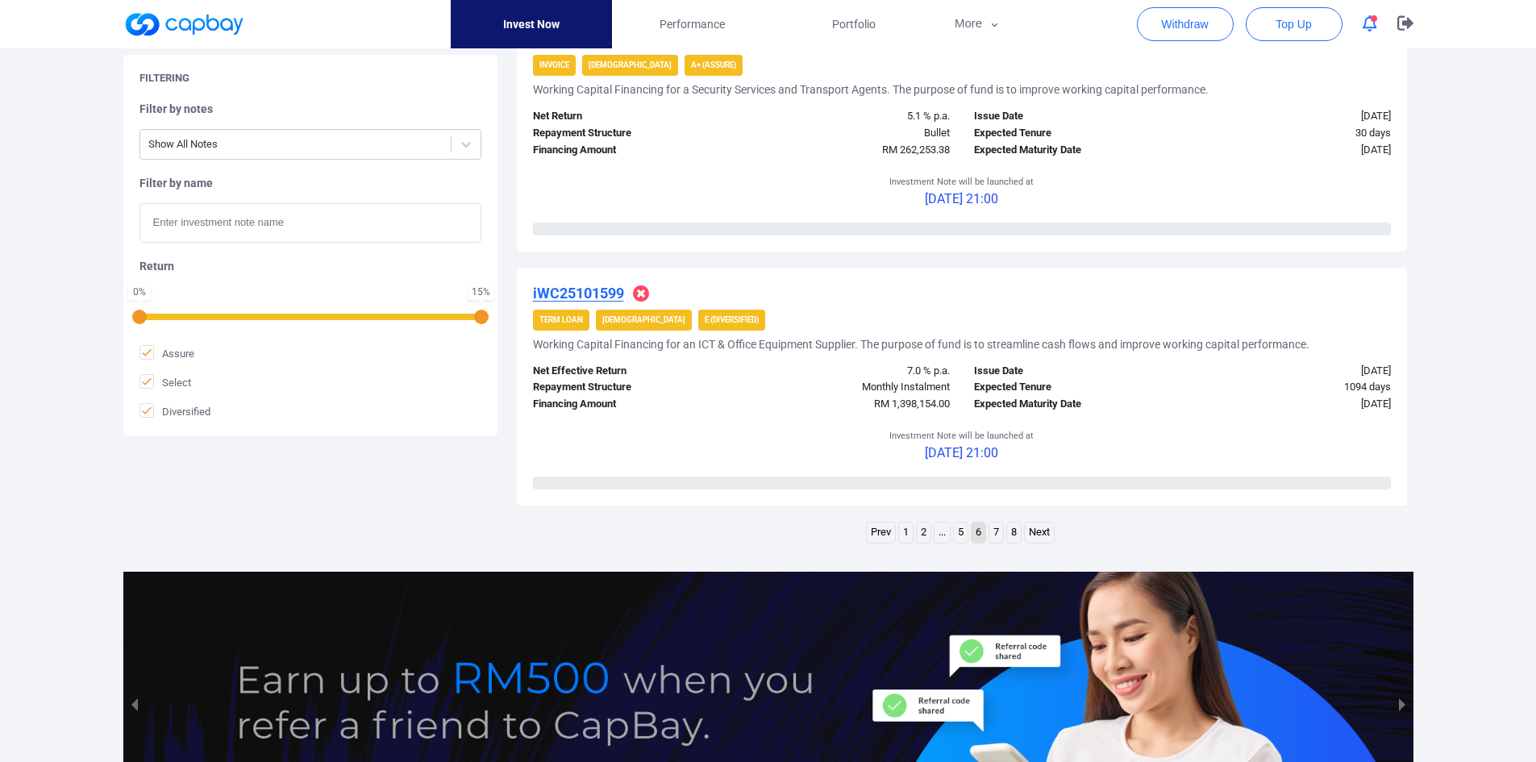
scroll to position [2419, 0]
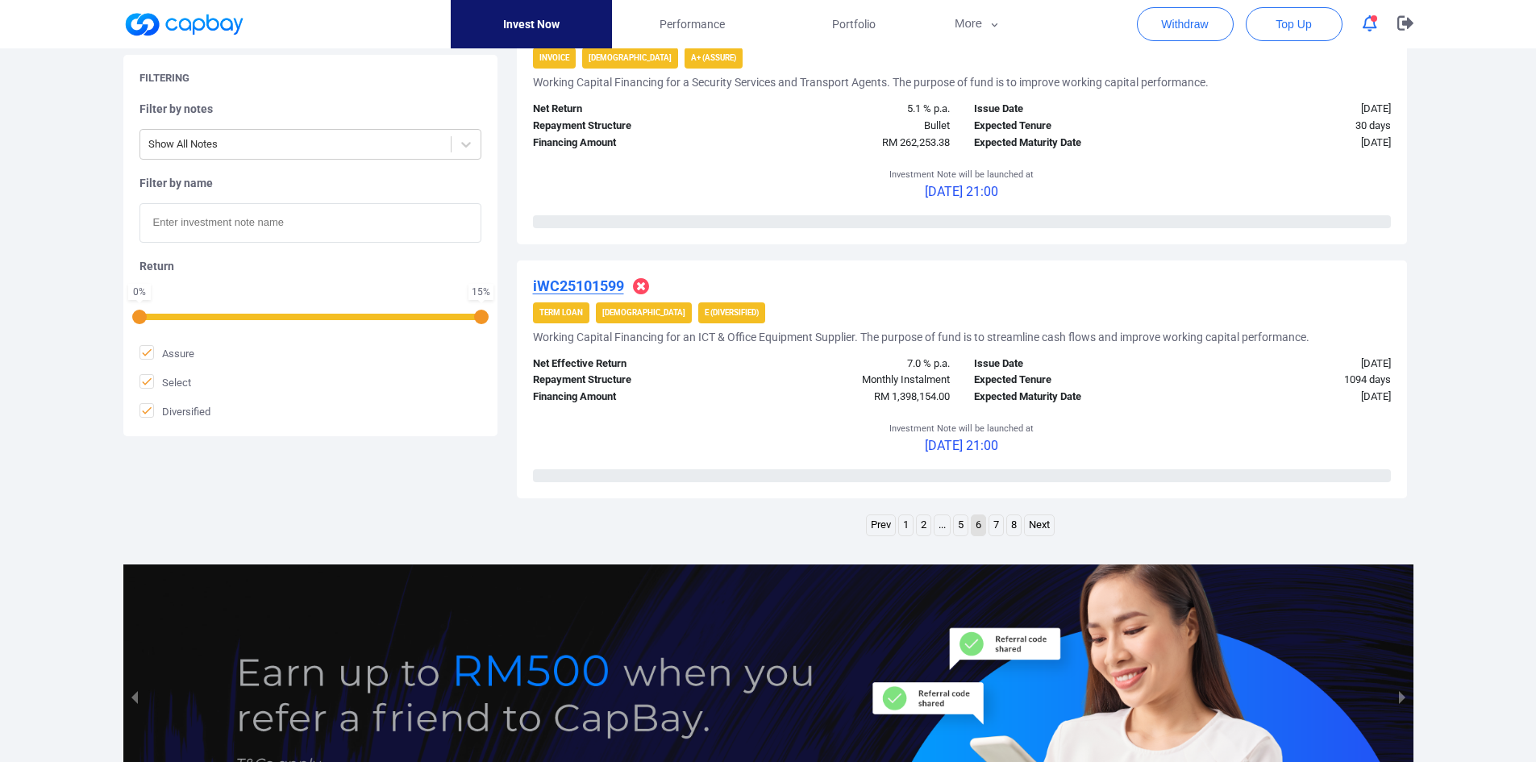
click at [997, 444] on link "7" at bounding box center [997, 525] width 14 height 20
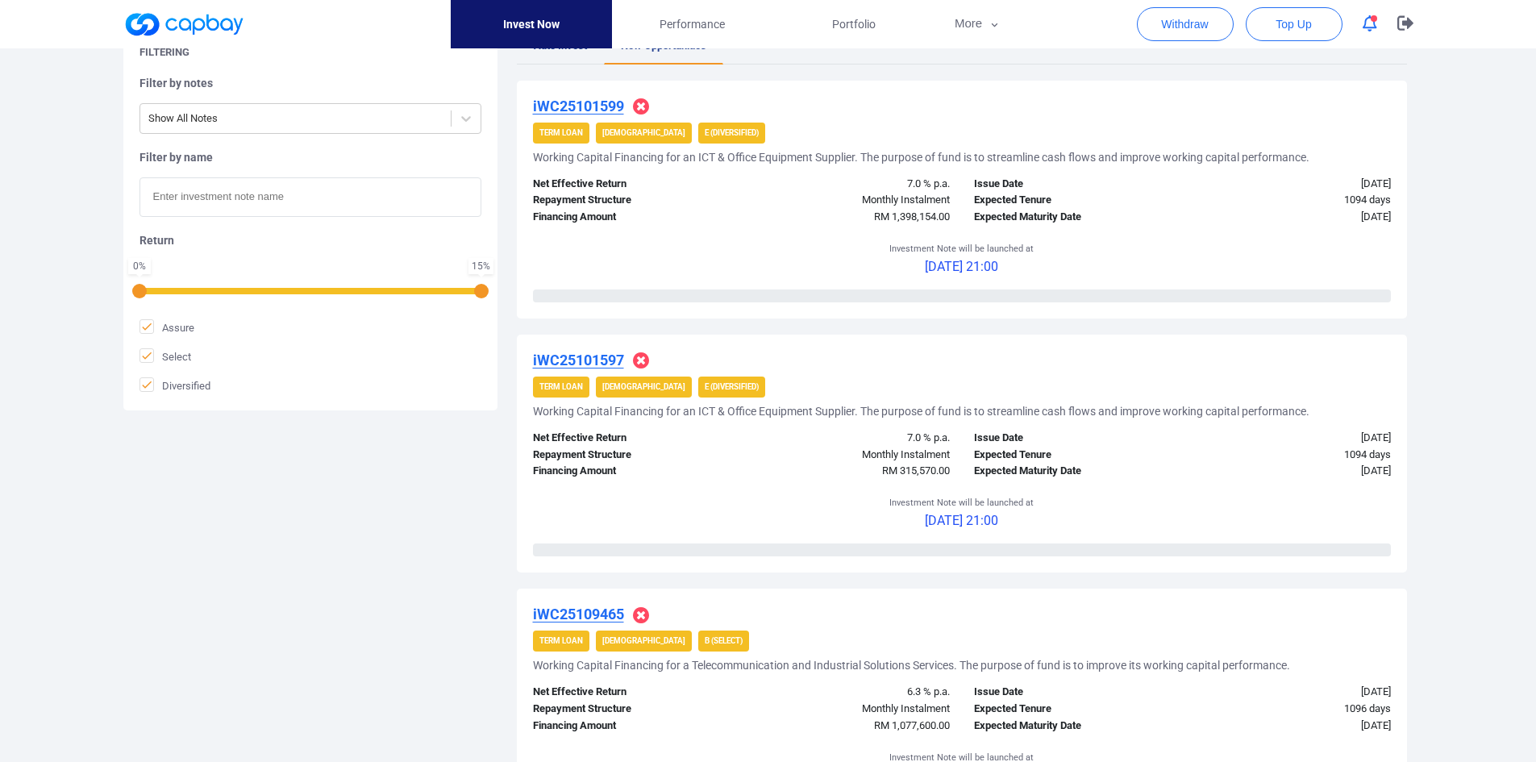
scroll to position [0, 0]
